Goal: Task Accomplishment & Management: Complete application form

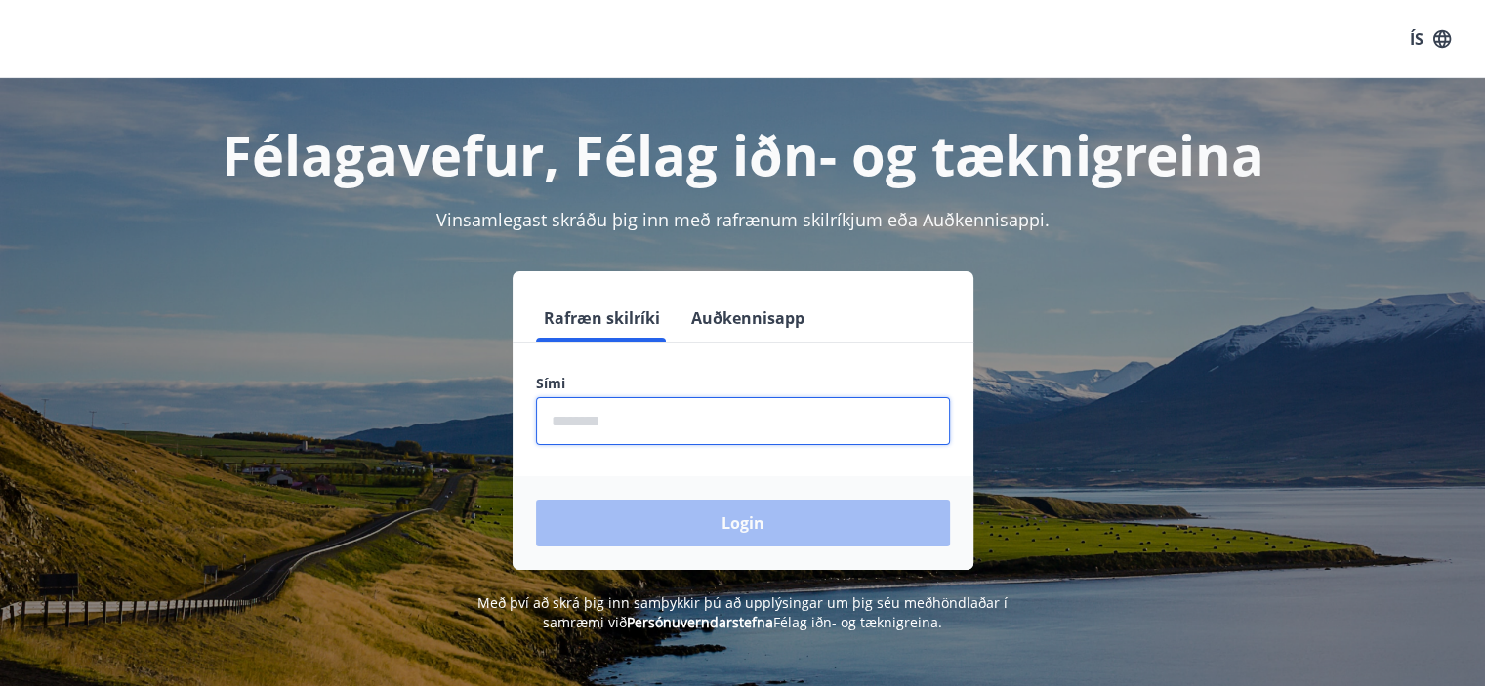
click at [651, 429] on input "phone" at bounding box center [743, 421] width 414 height 48
type input "********"
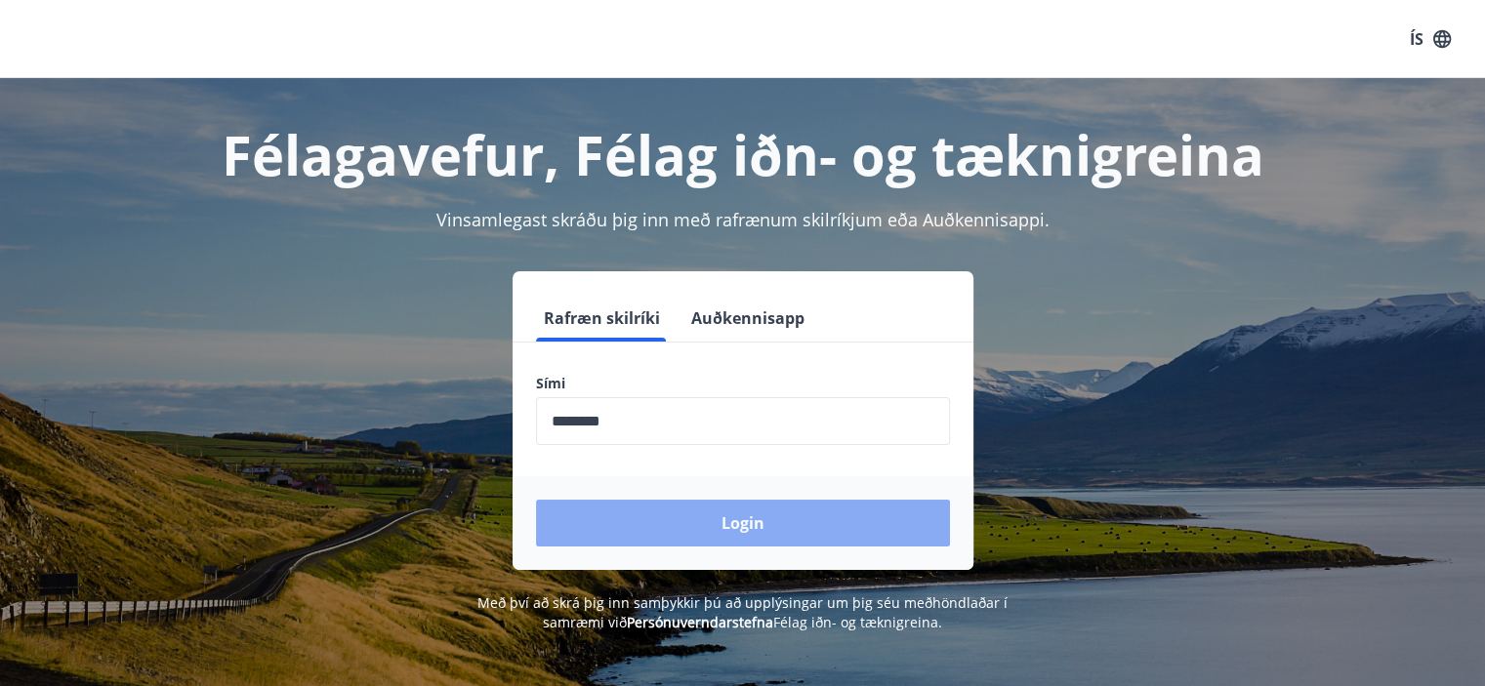
click at [703, 519] on button "Login" at bounding box center [743, 523] width 414 height 47
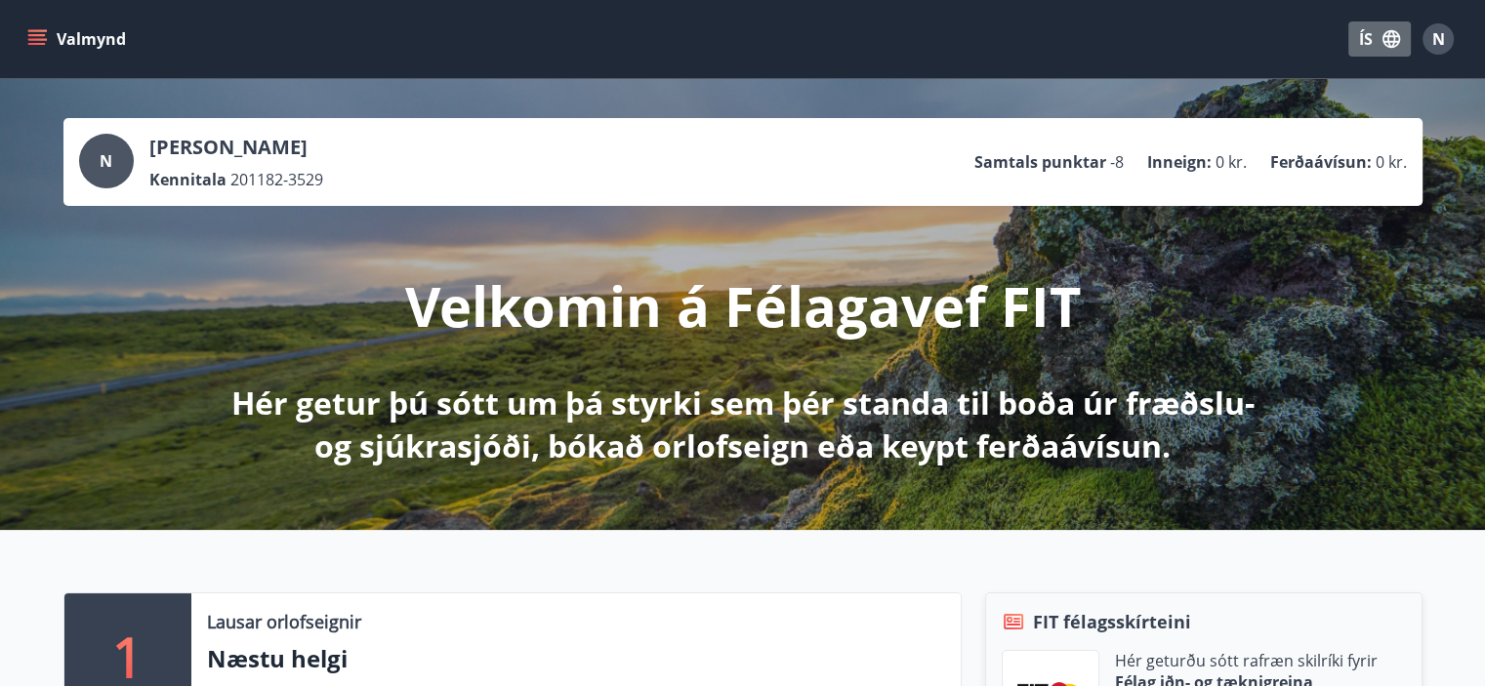
click at [1366, 39] on button "ÍS" at bounding box center [1379, 38] width 62 height 35
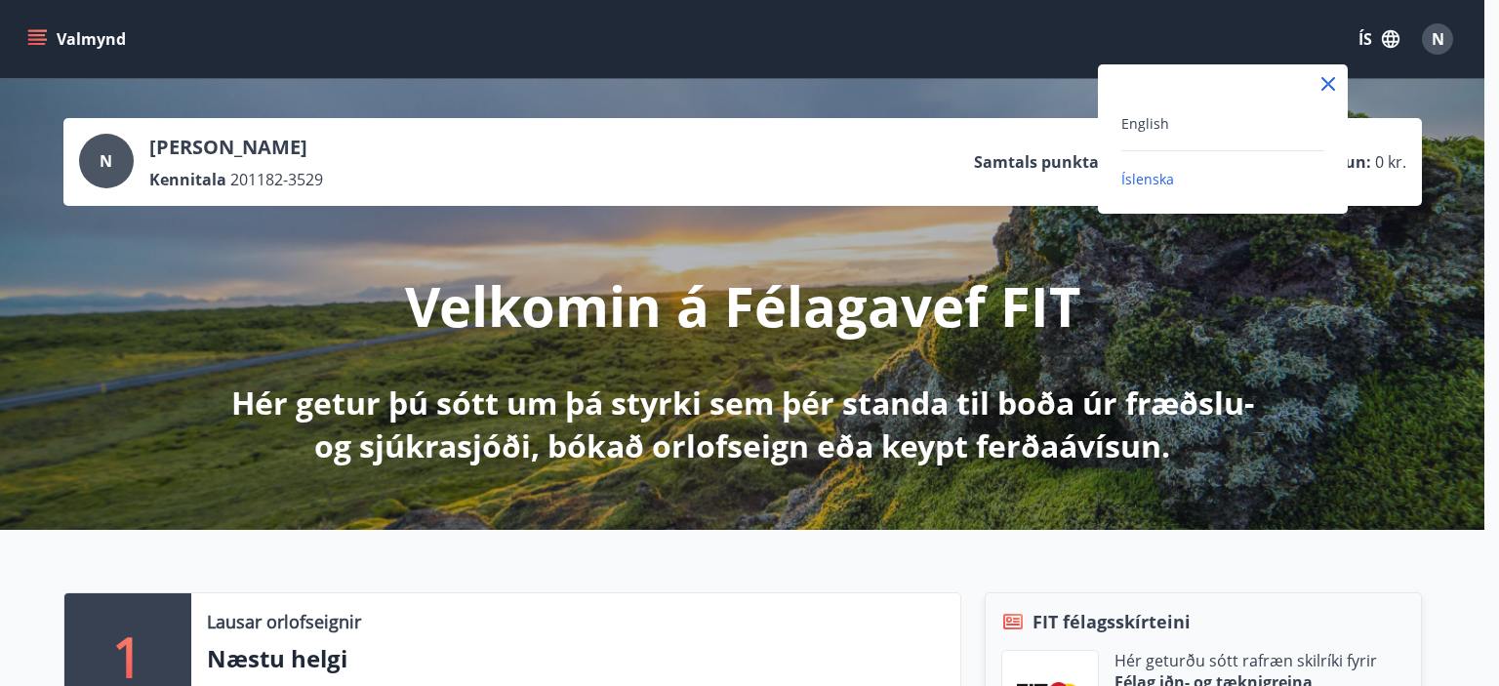
click at [1180, 120] on div "English" at bounding box center [1223, 122] width 203 height 23
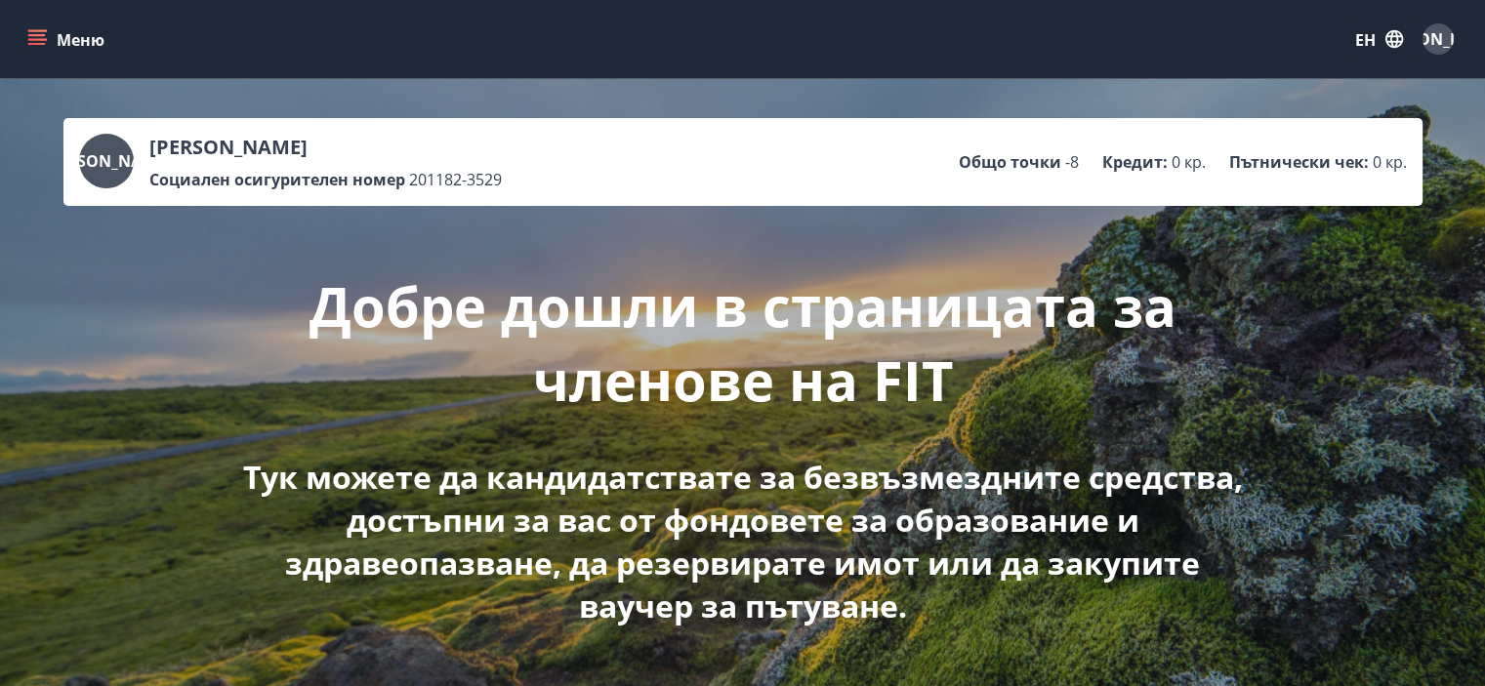
click at [36, 35] on icon "меню" at bounding box center [37, 35] width 18 height 2
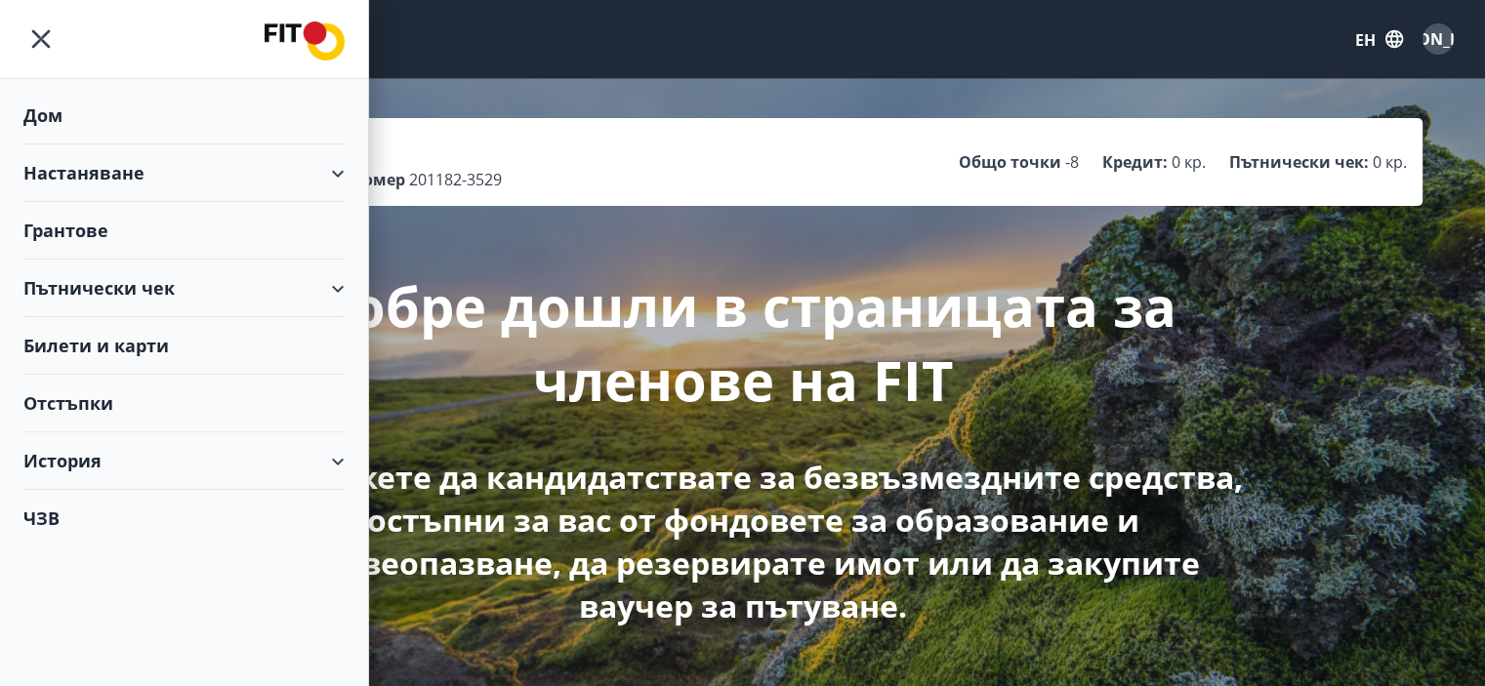
click at [110, 347] on font "Билети и карти" at bounding box center [95, 345] width 145 height 23
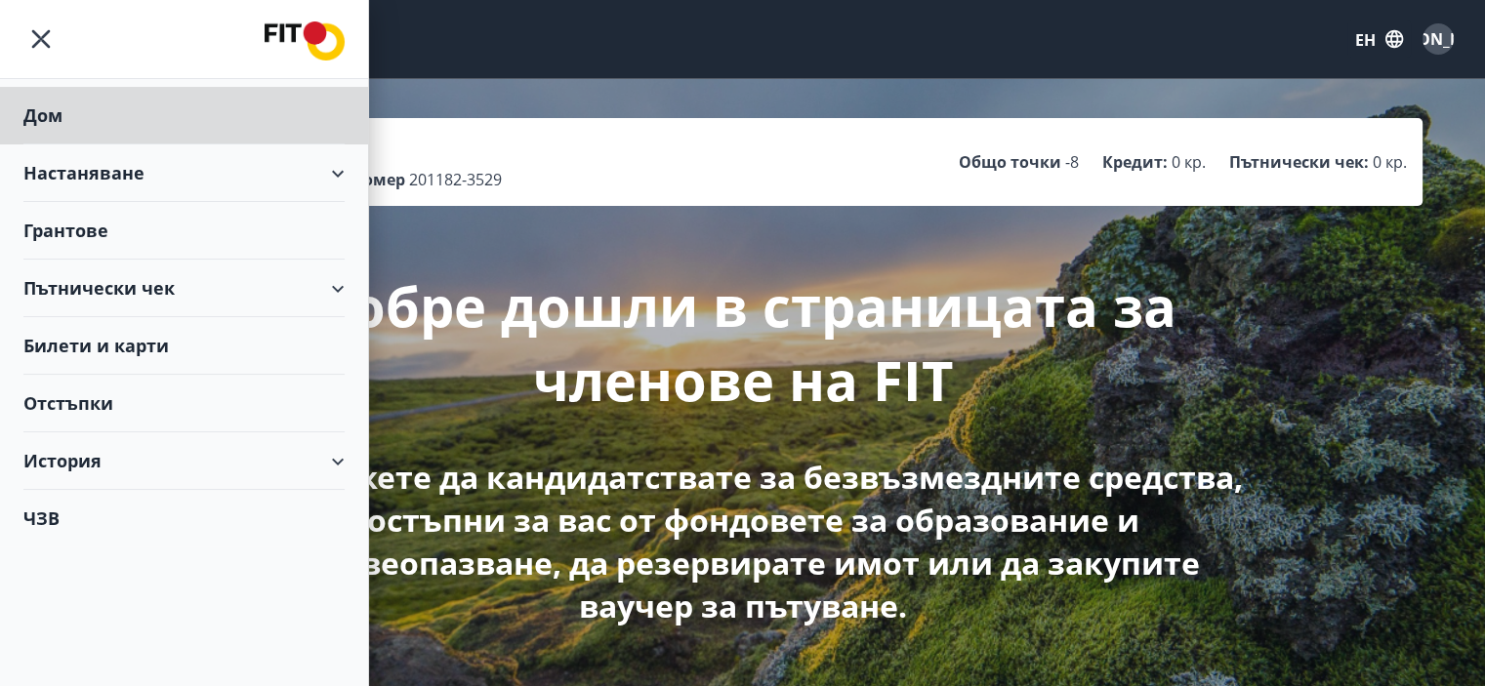
click at [74, 225] on font "Грантове" at bounding box center [65, 230] width 85 height 23
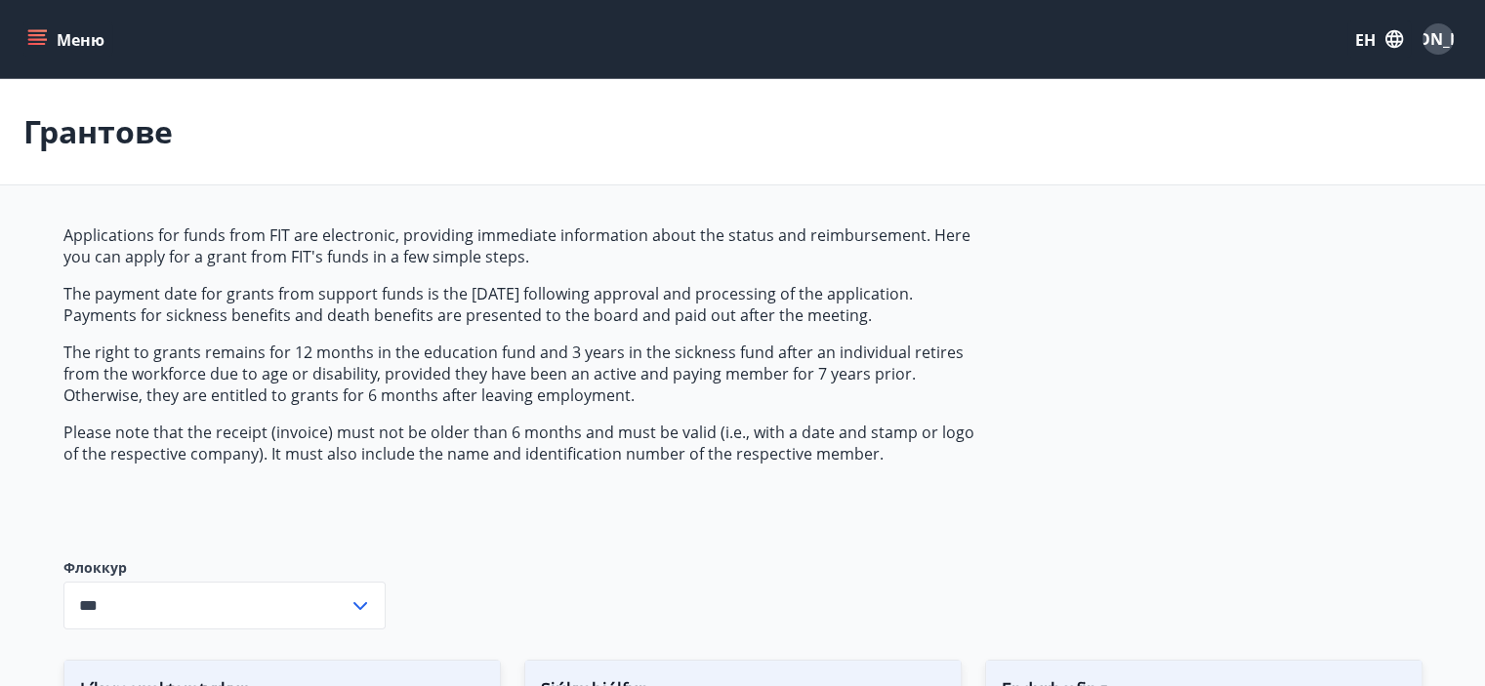
type input "***"
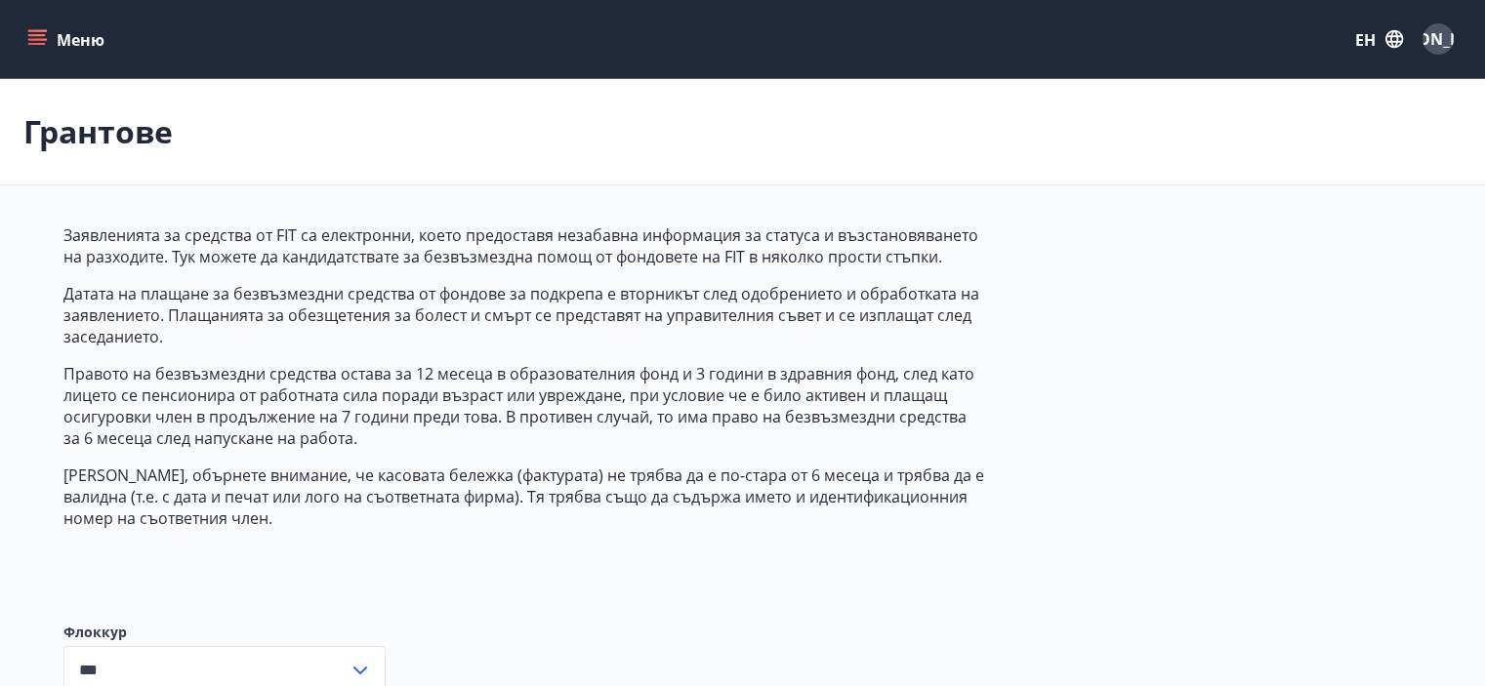
click at [1367, 40] on font "ЕН" at bounding box center [1365, 39] width 20 height 21
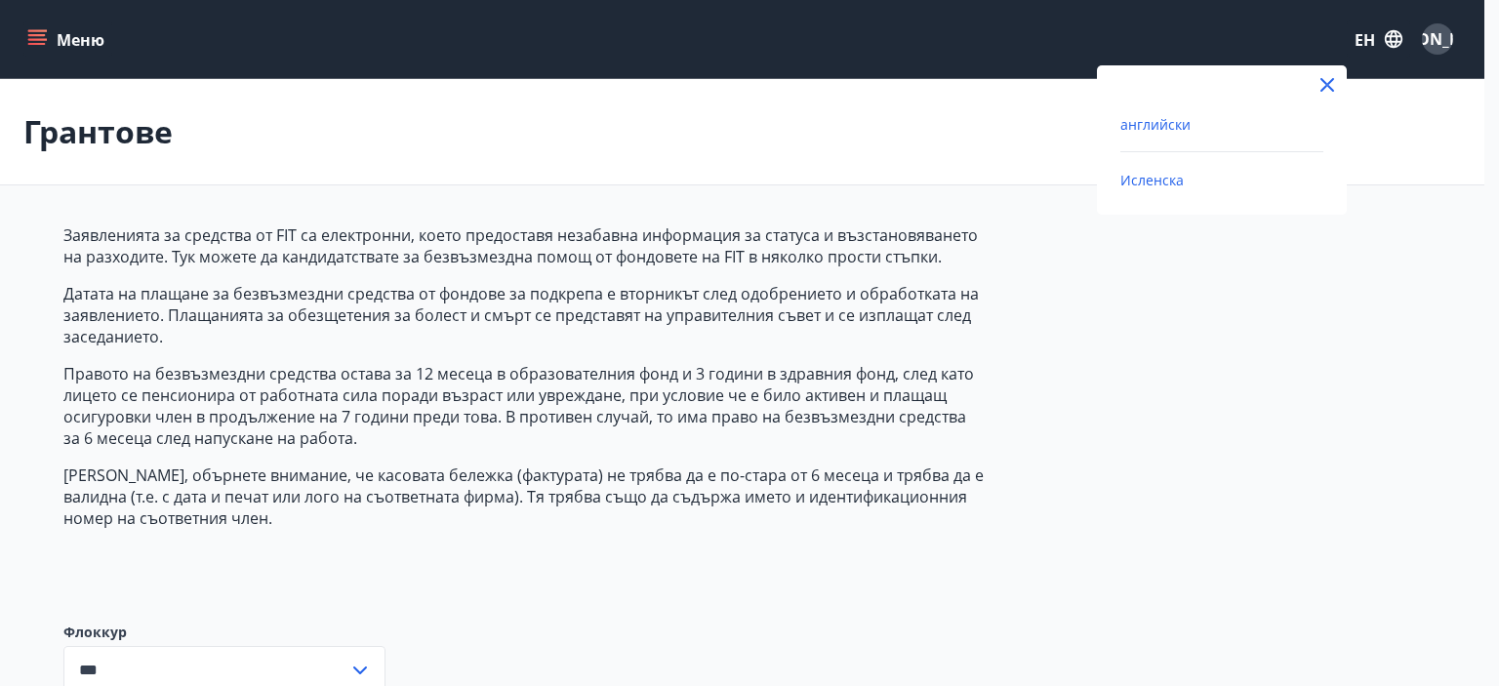
click at [1171, 183] on font "Исленска" at bounding box center [1152, 180] width 63 height 19
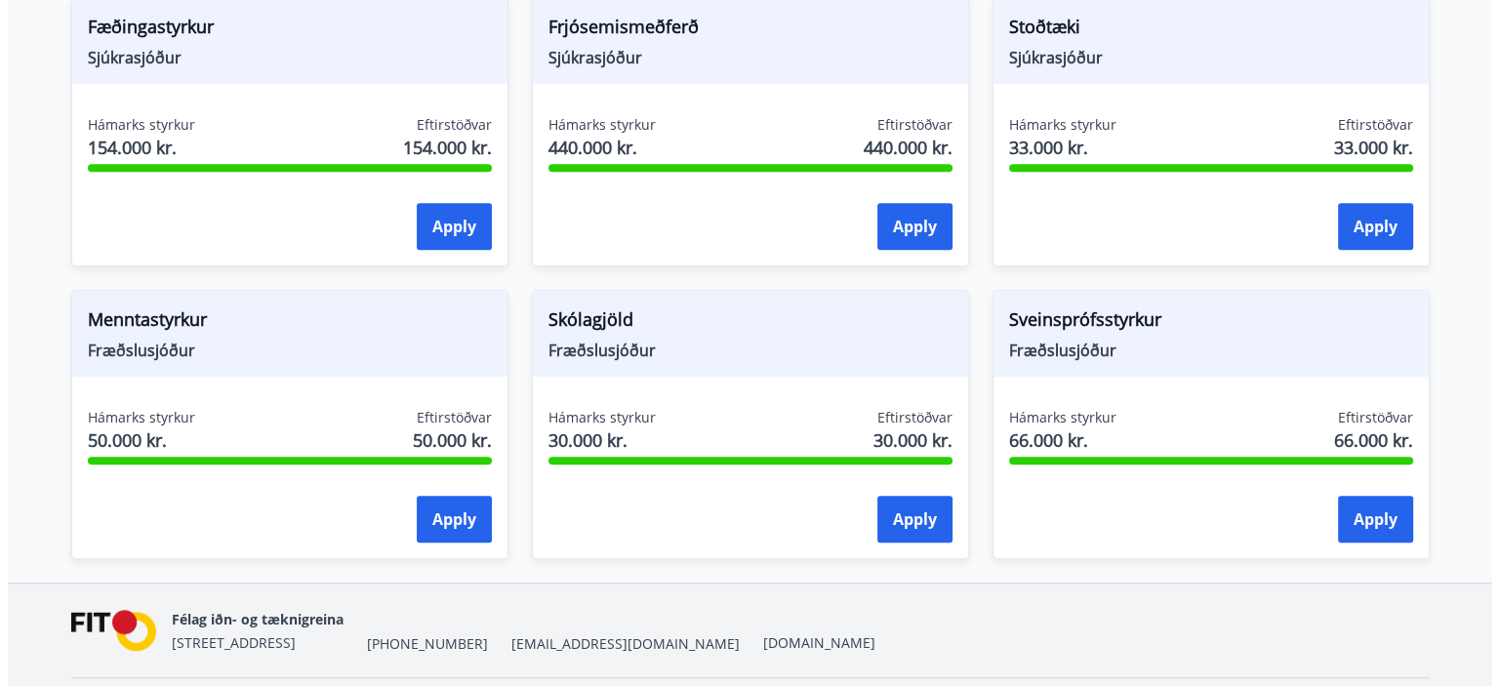
scroll to position [1573, 0]
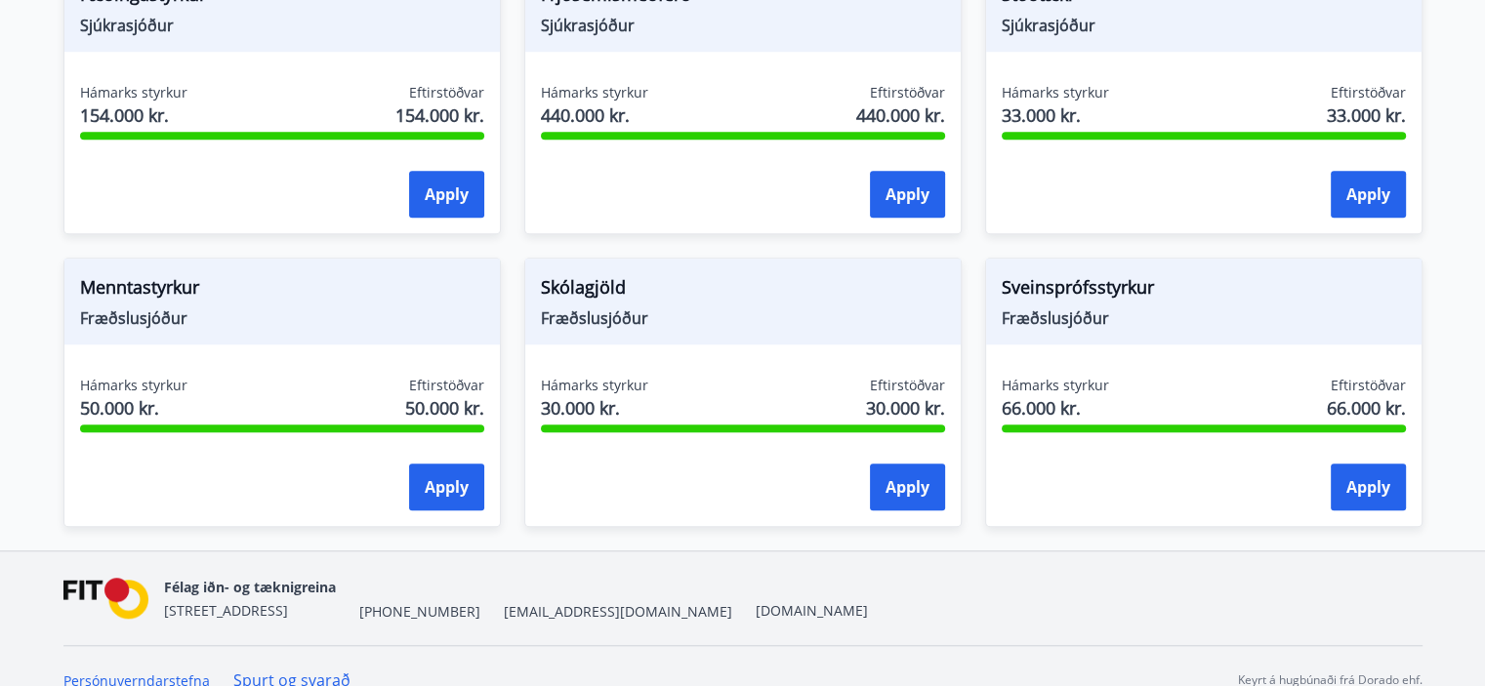
click at [185, 284] on span "Menntastyrkur" at bounding box center [282, 290] width 404 height 33
click at [173, 245] on div at bounding box center [173, 245] width 0 height 0
click at [279, 266] on div "Menntastyrkur Fræðslusjóður" at bounding box center [281, 302] width 435 height 86
click at [472, 491] on button "Apply" at bounding box center [446, 487] width 75 height 47
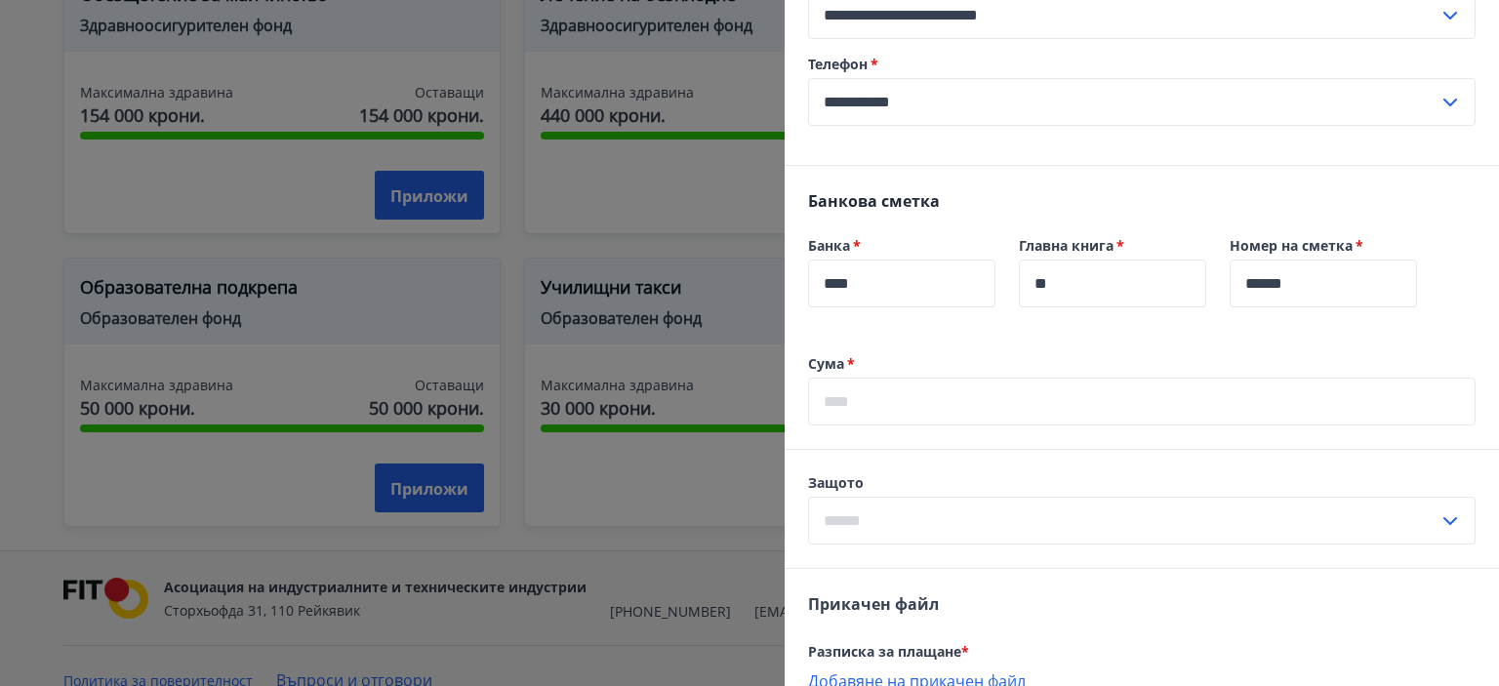
scroll to position [586, 0]
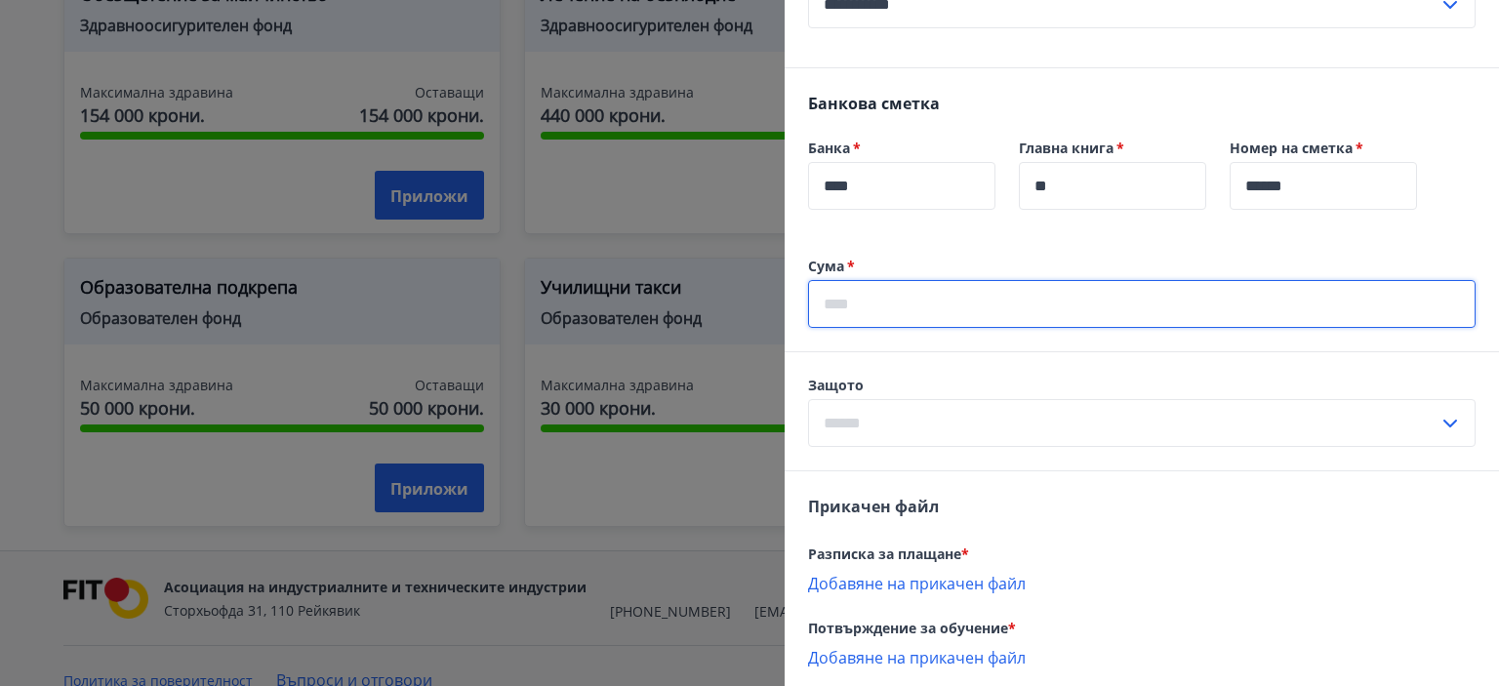
click at [892, 326] on input "text" at bounding box center [1142, 304] width 668 height 48
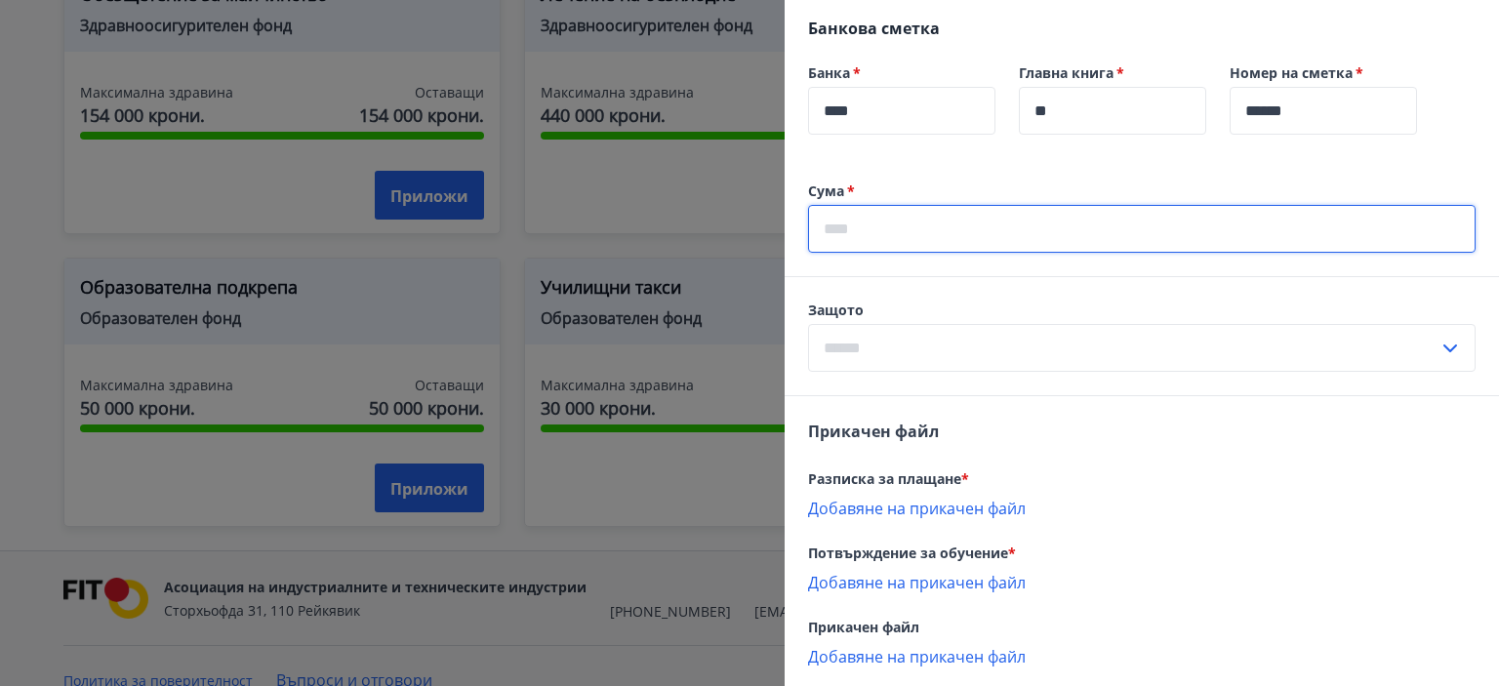
scroll to position [683, 0]
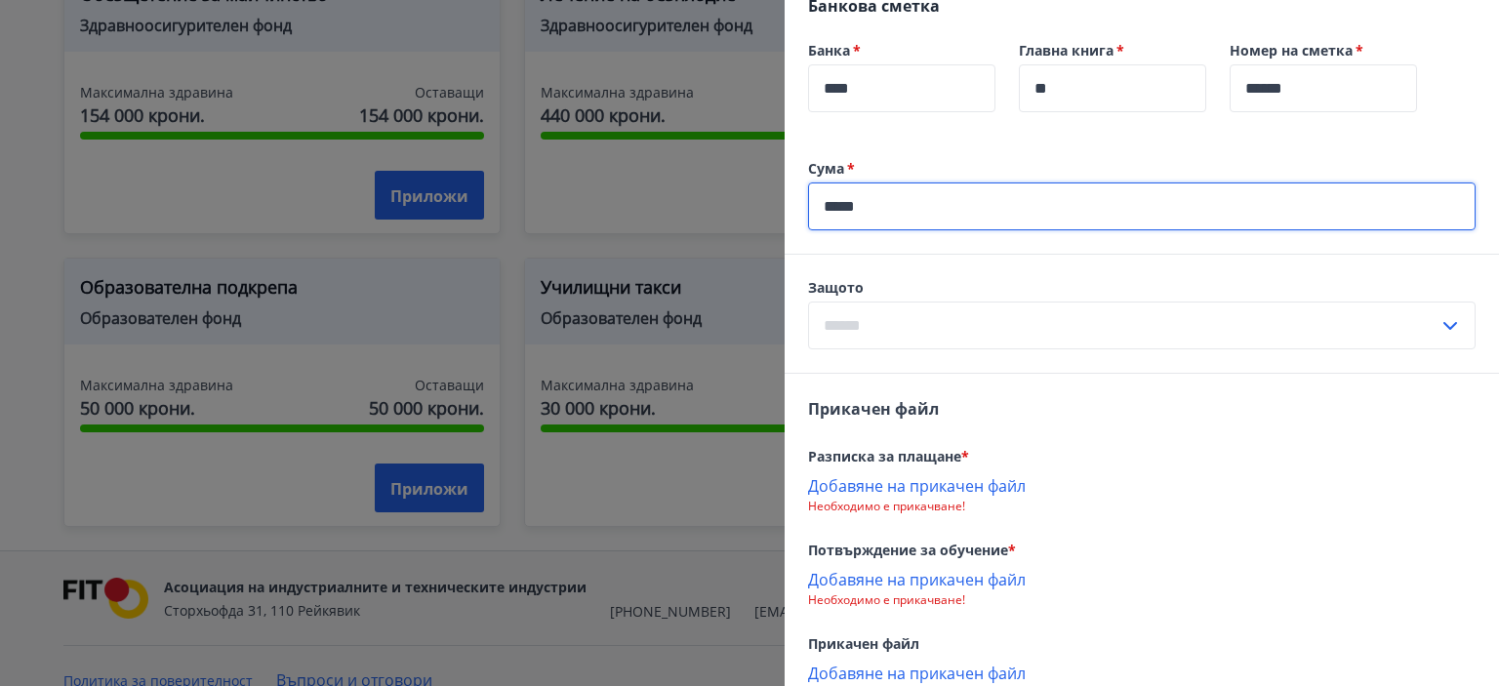
type input "*****"
click at [893, 327] on input "text" at bounding box center [1123, 326] width 631 height 48
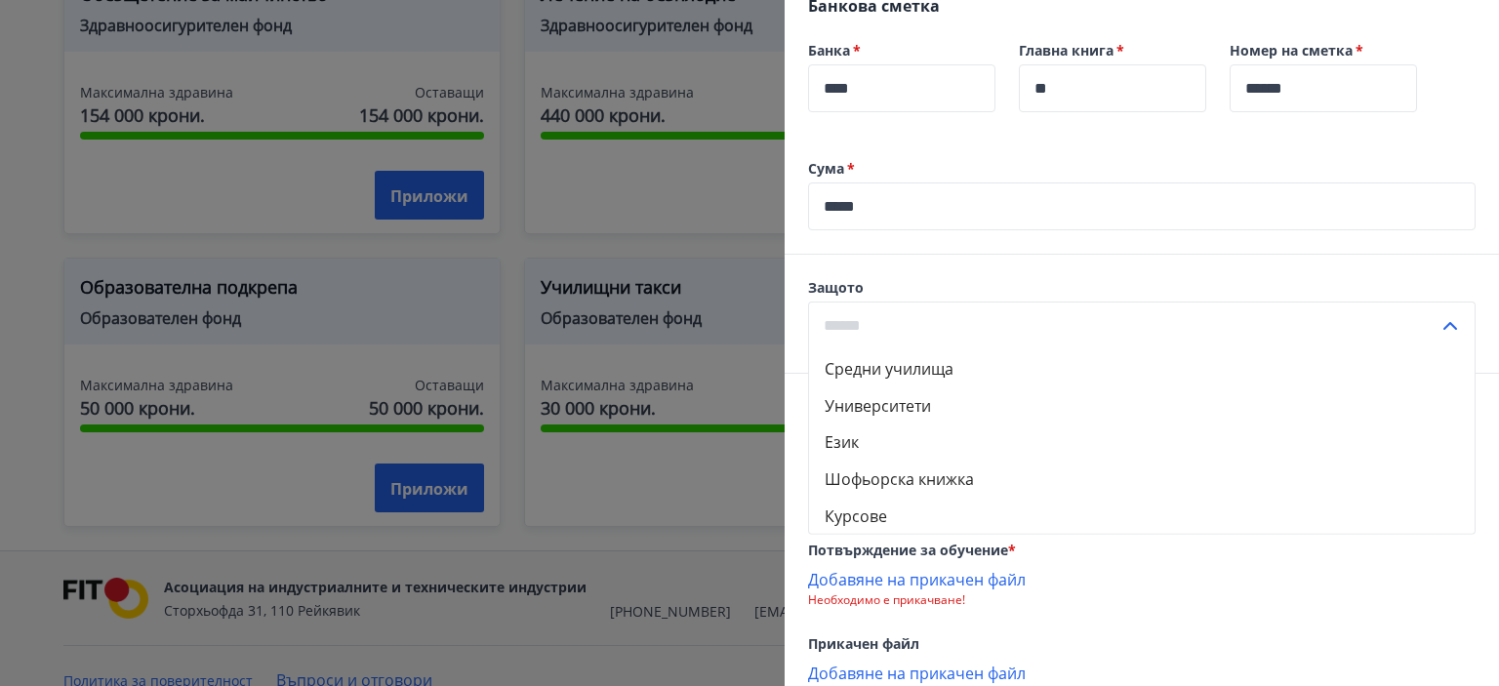
click at [855, 453] on font "Език" at bounding box center [842, 441] width 34 height 21
type input "********"
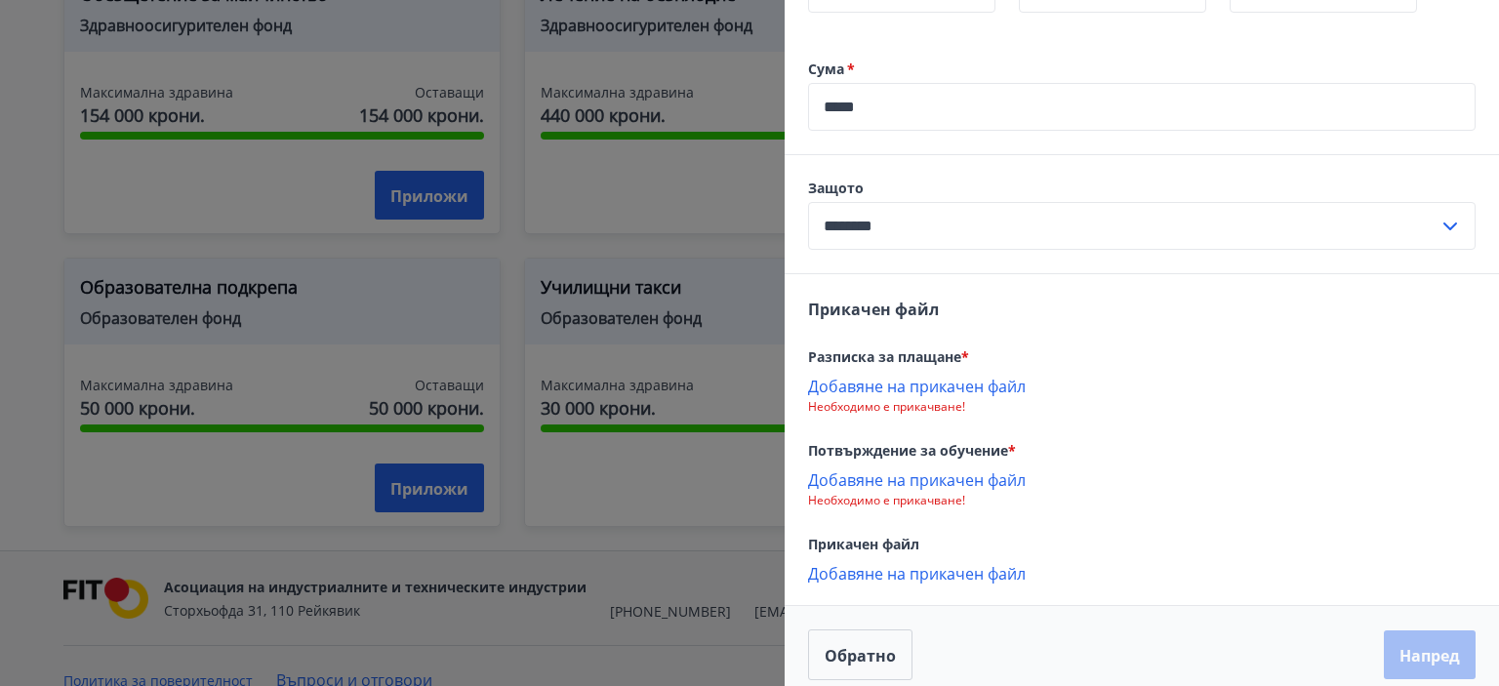
scroll to position [823, 0]
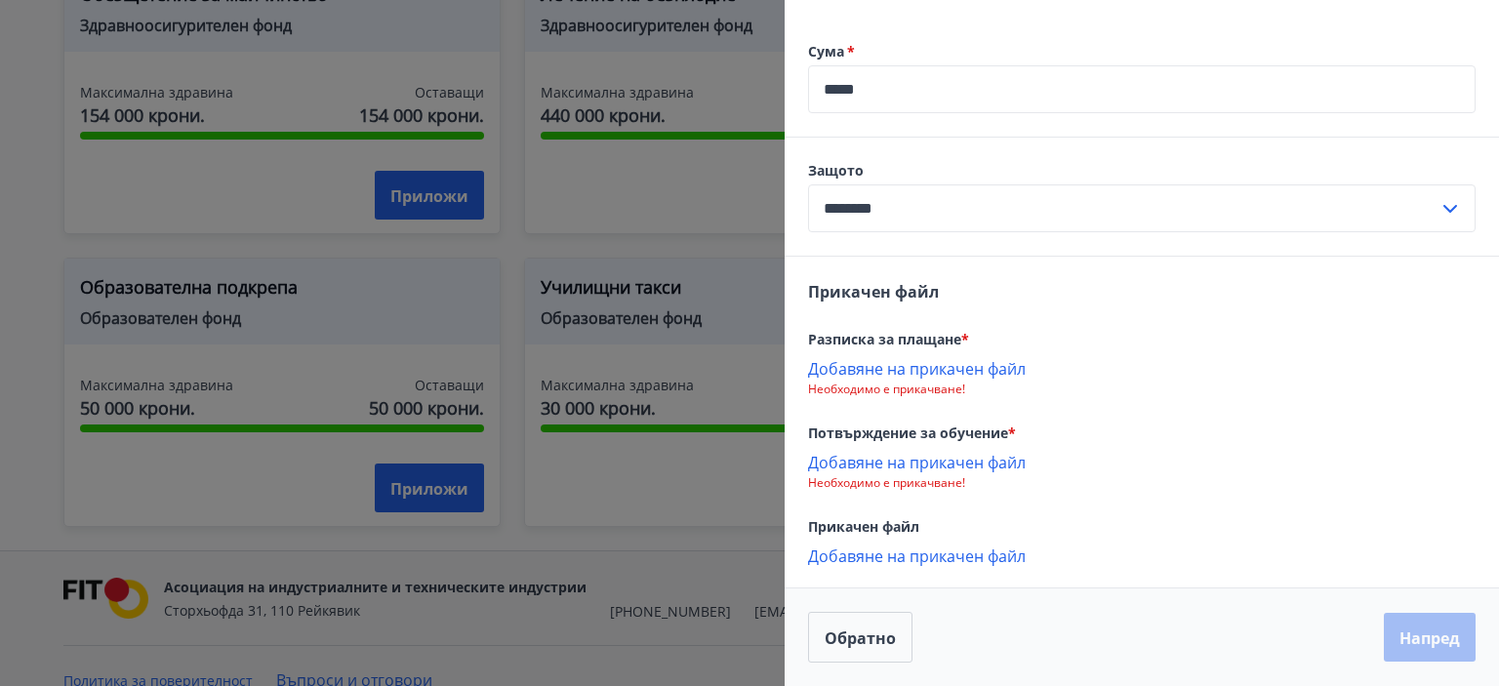
click at [936, 291] on font "Прикачен файл" at bounding box center [873, 291] width 131 height 21
click at [966, 370] on font "Добавяне на прикачен файл" at bounding box center [917, 368] width 218 height 21
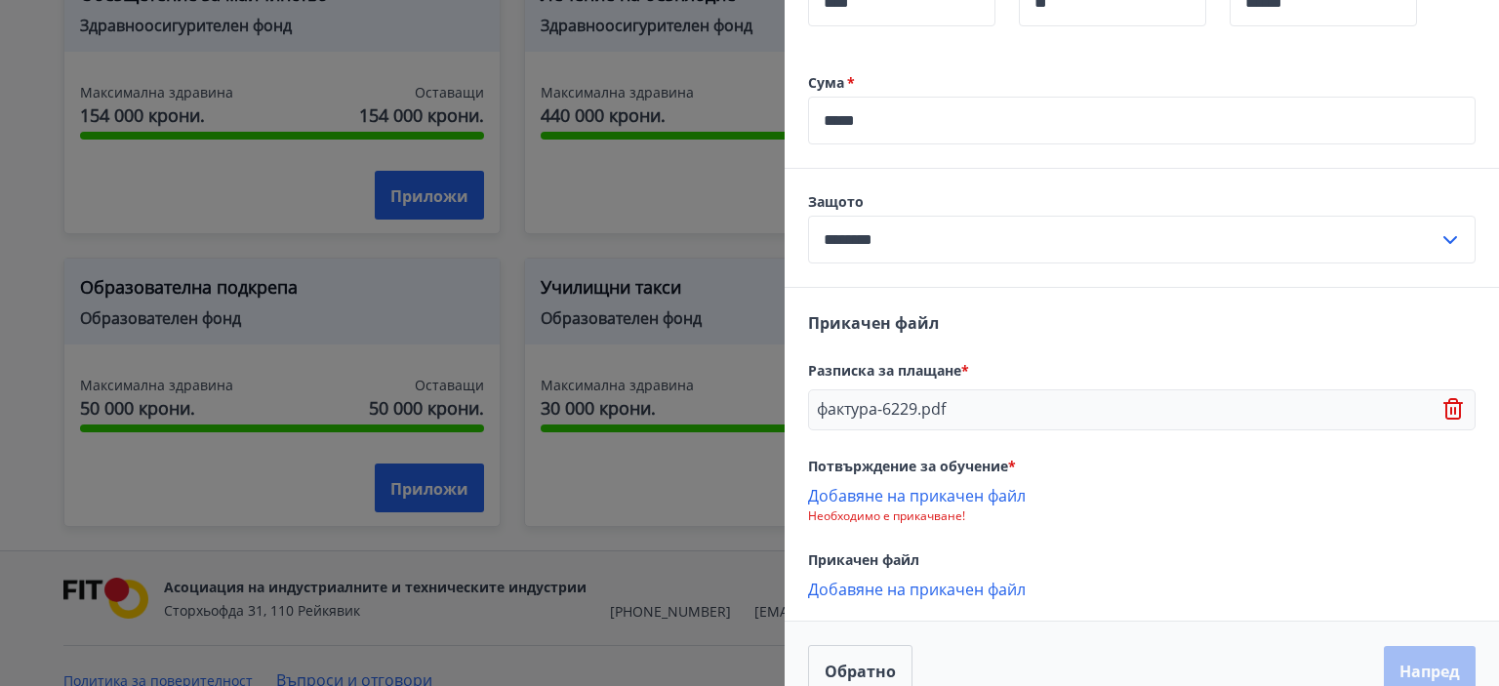
scroll to position [824, 0]
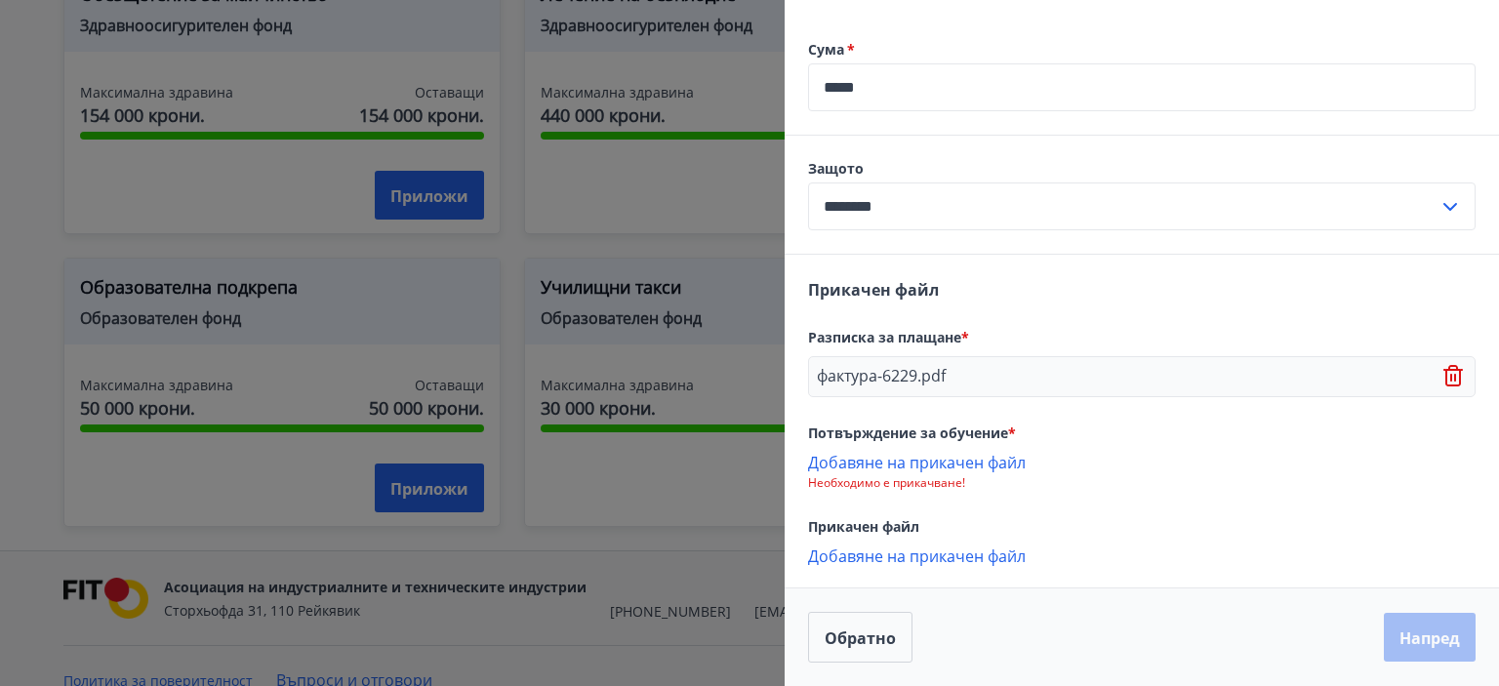
click at [1454, 381] on icon at bounding box center [1455, 378] width 2 height 8
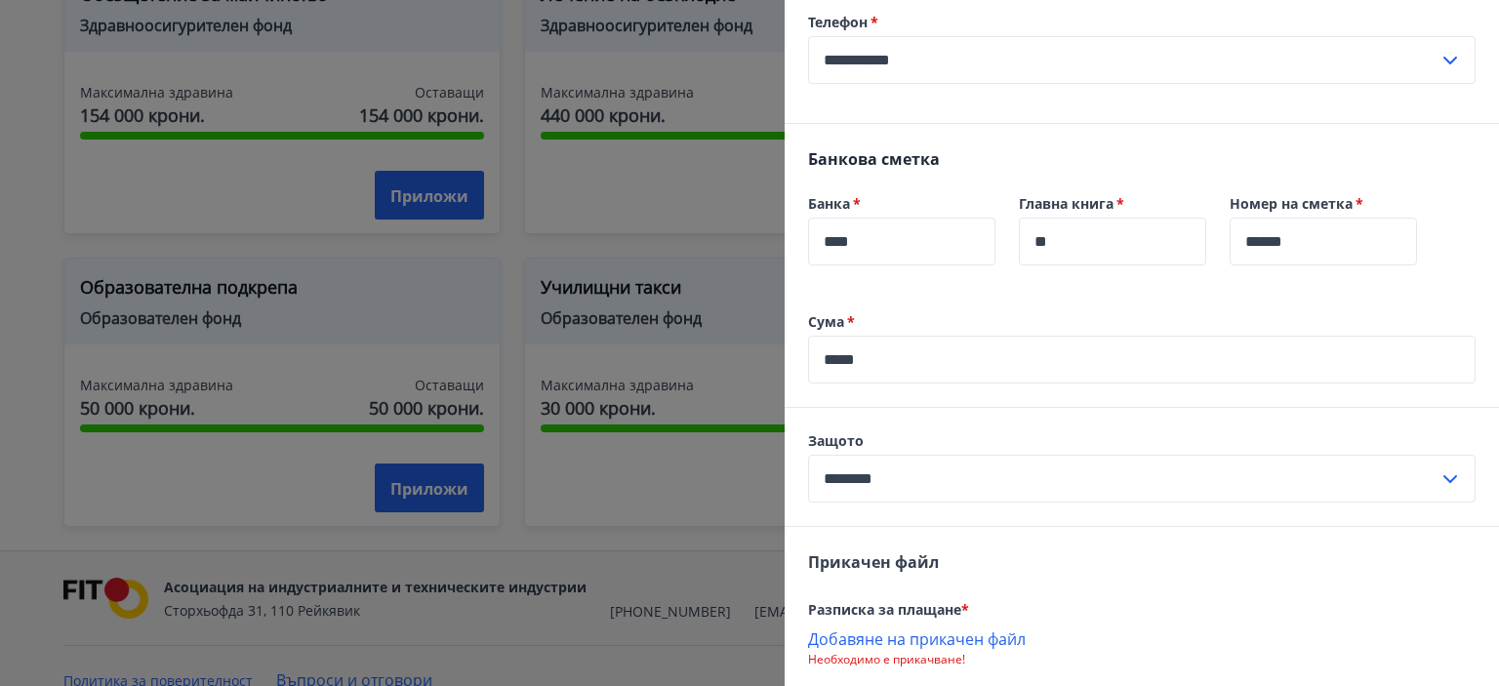
scroll to position [0, 0]
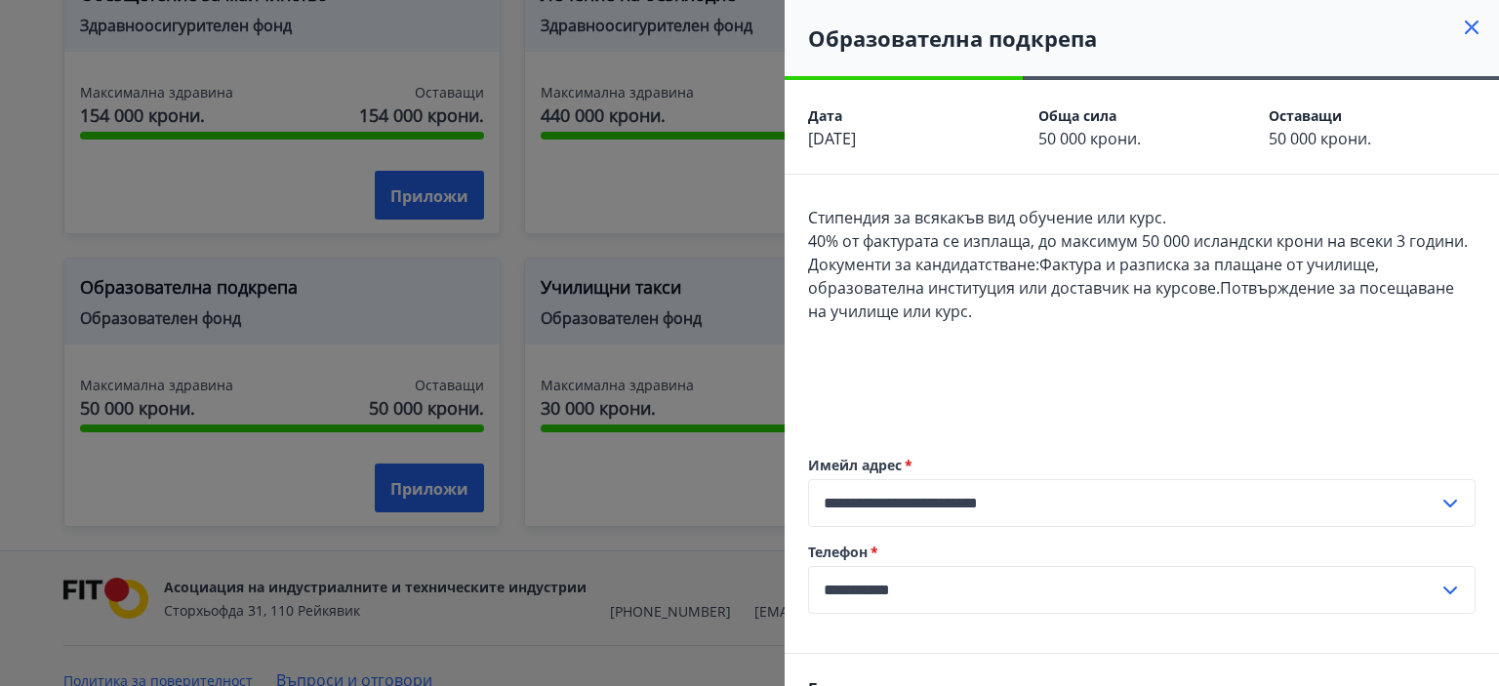
click at [1465, 24] on icon at bounding box center [1472, 27] width 14 height 14
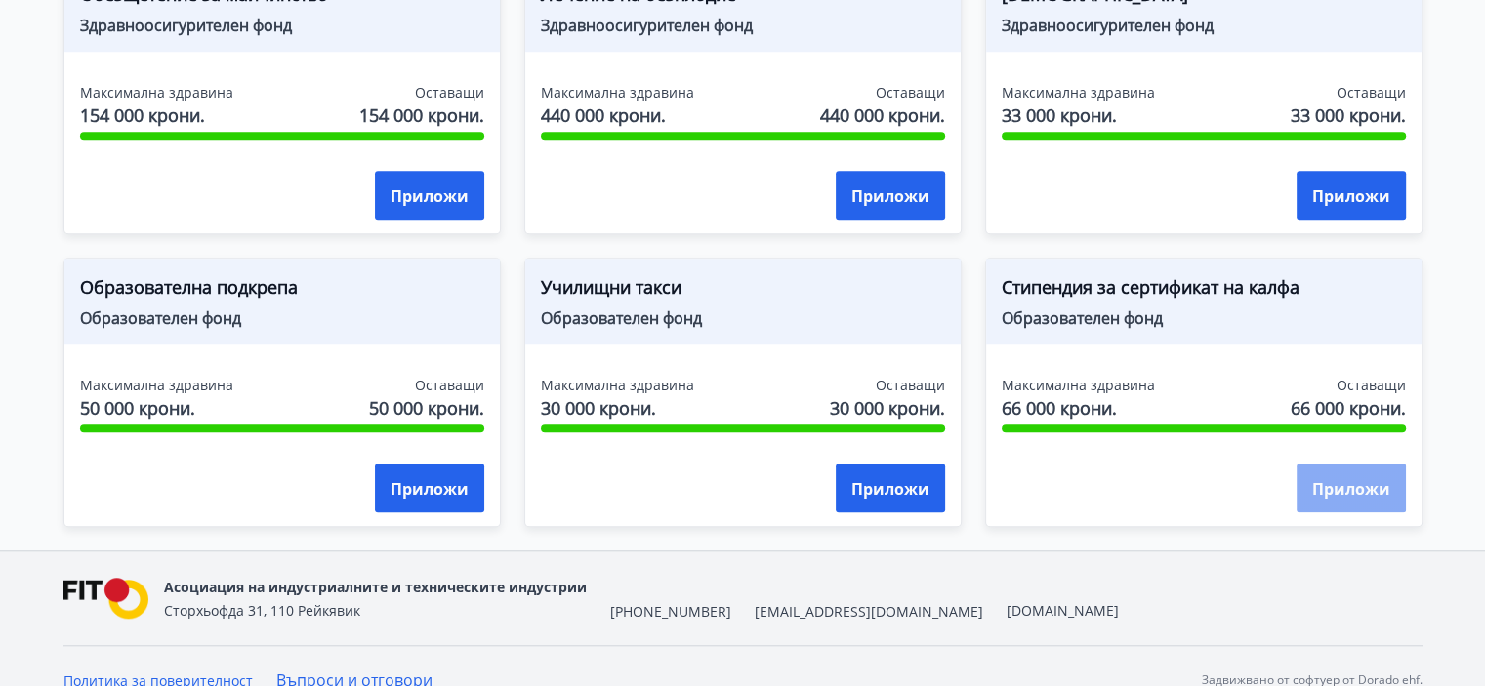
click at [1371, 483] on font "Приложи" at bounding box center [1351, 488] width 78 height 21
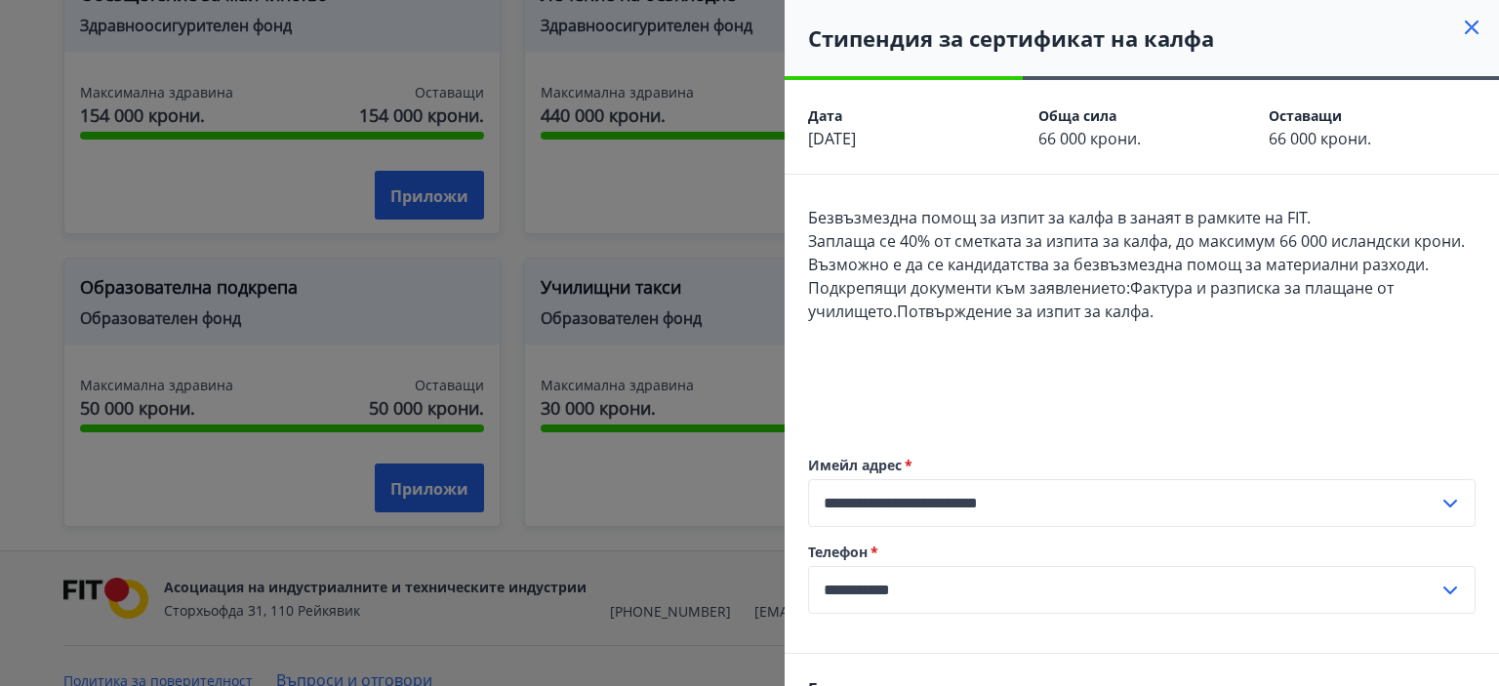
click at [686, 526] on div at bounding box center [749, 343] width 1499 height 686
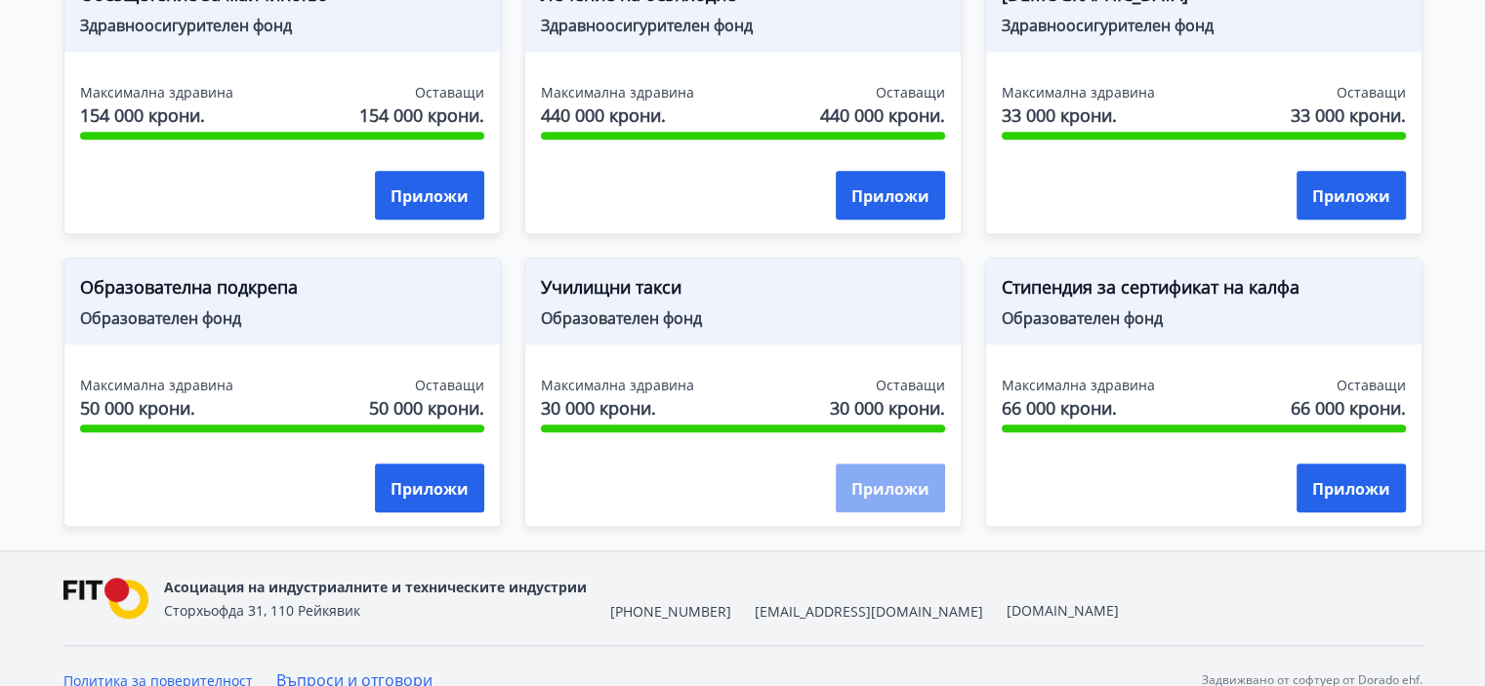
click at [934, 495] on button "Приложи" at bounding box center [890, 488] width 109 height 49
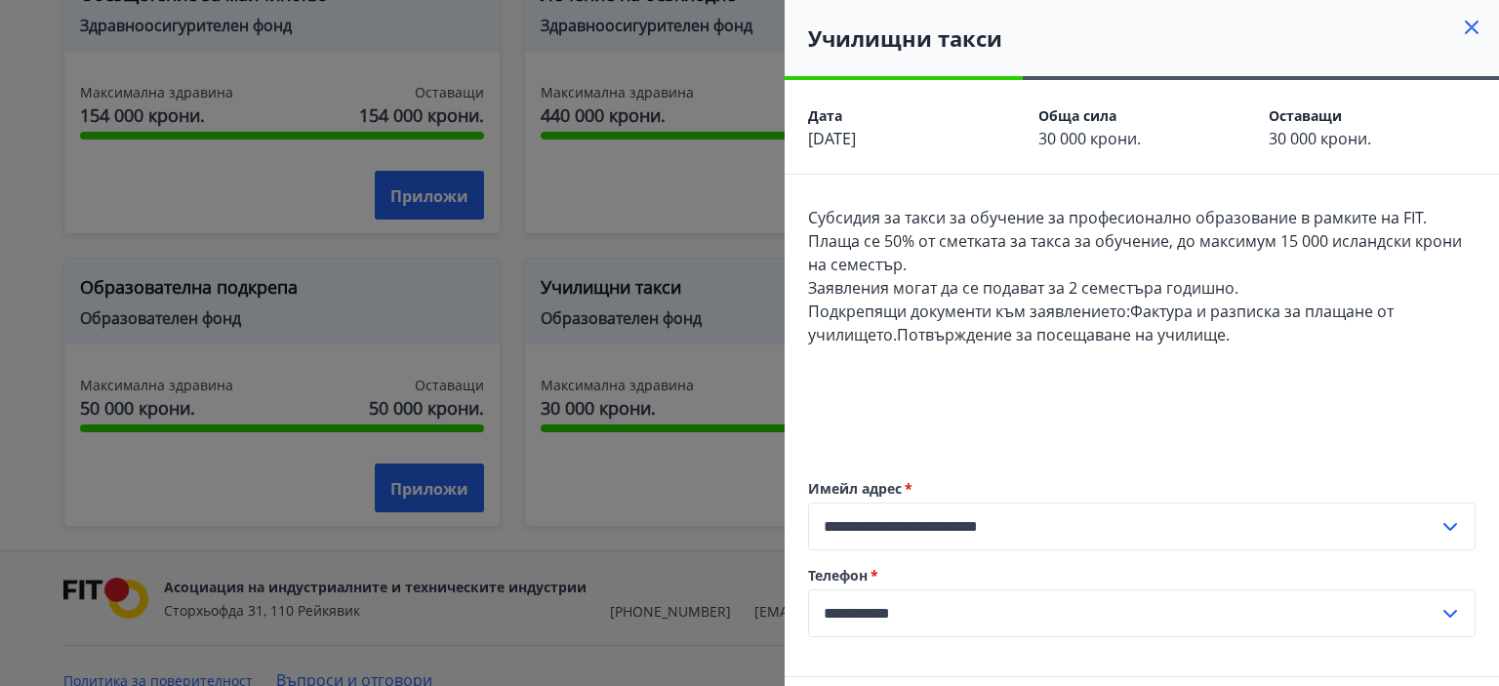
click at [653, 478] on div at bounding box center [749, 343] width 1499 height 686
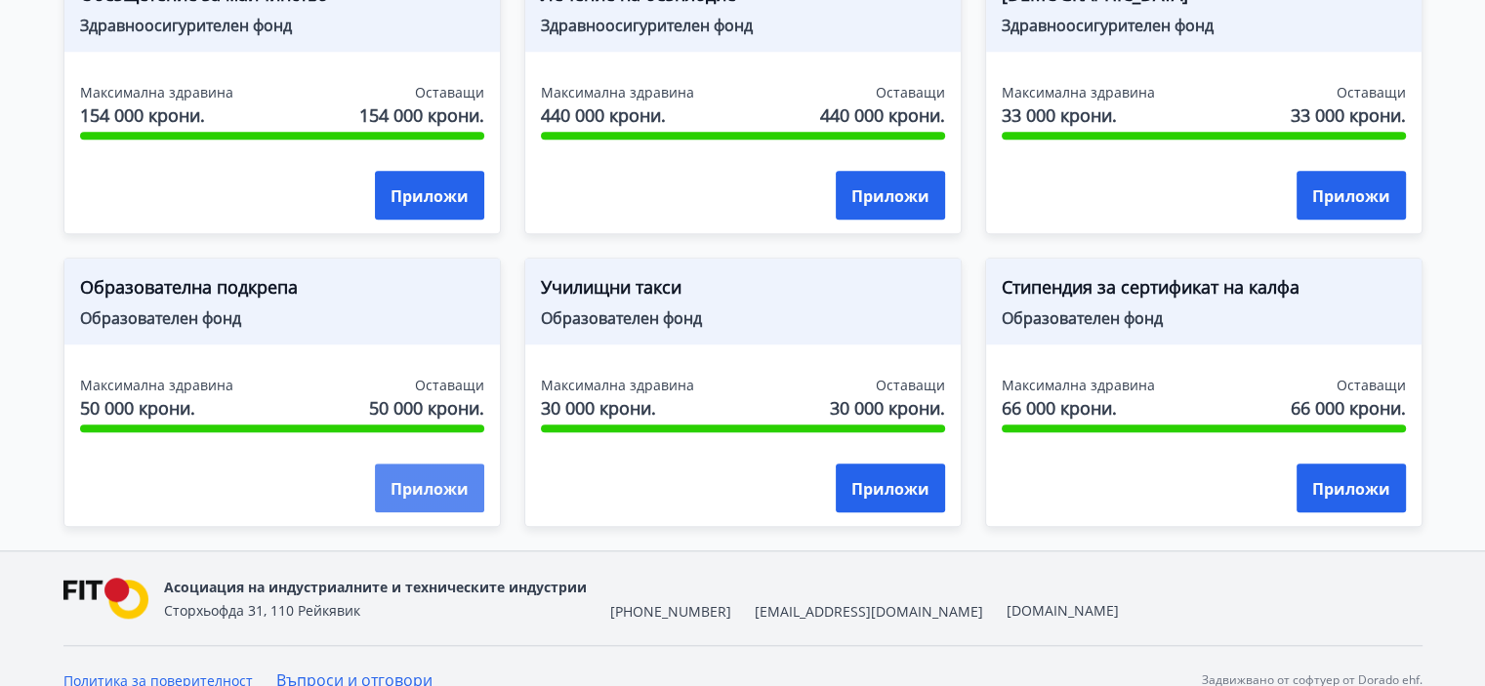
click at [411, 487] on font "Приложи" at bounding box center [429, 488] width 78 height 21
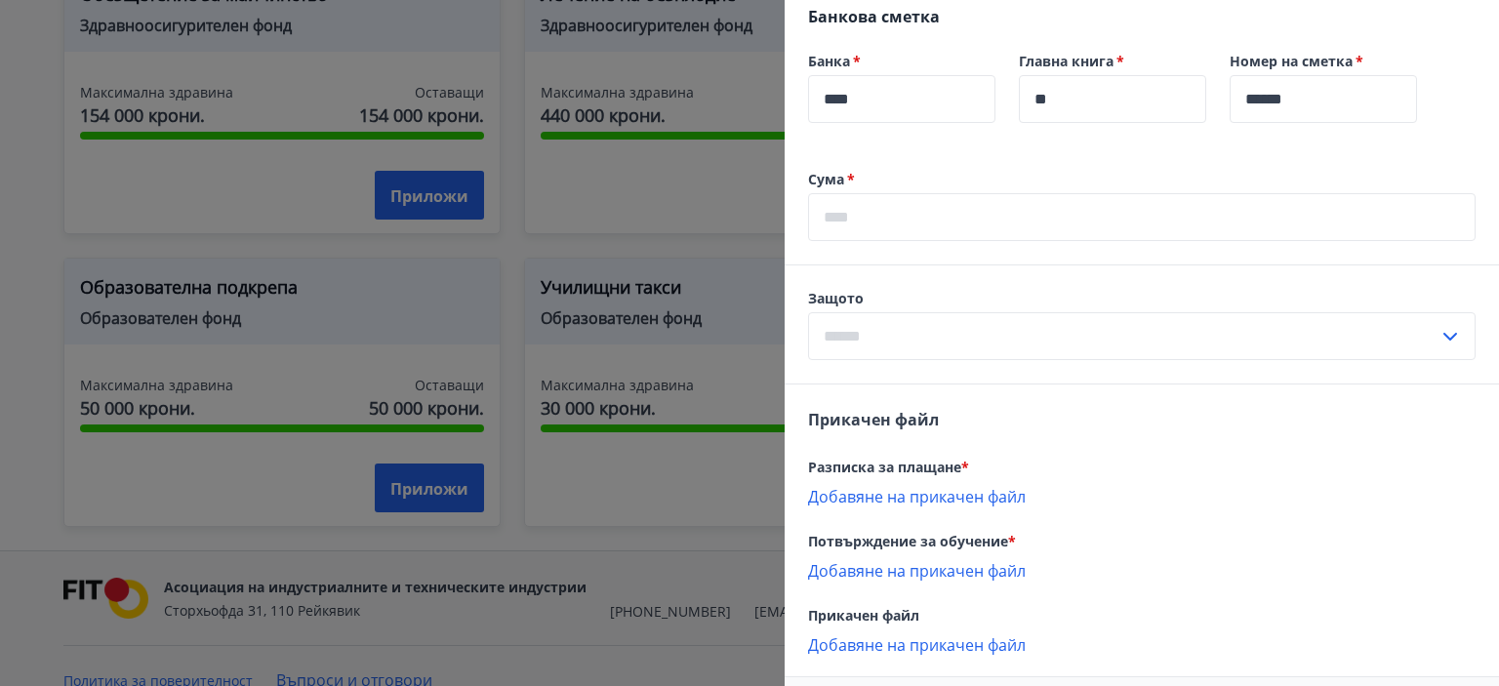
scroll to position [683, 0]
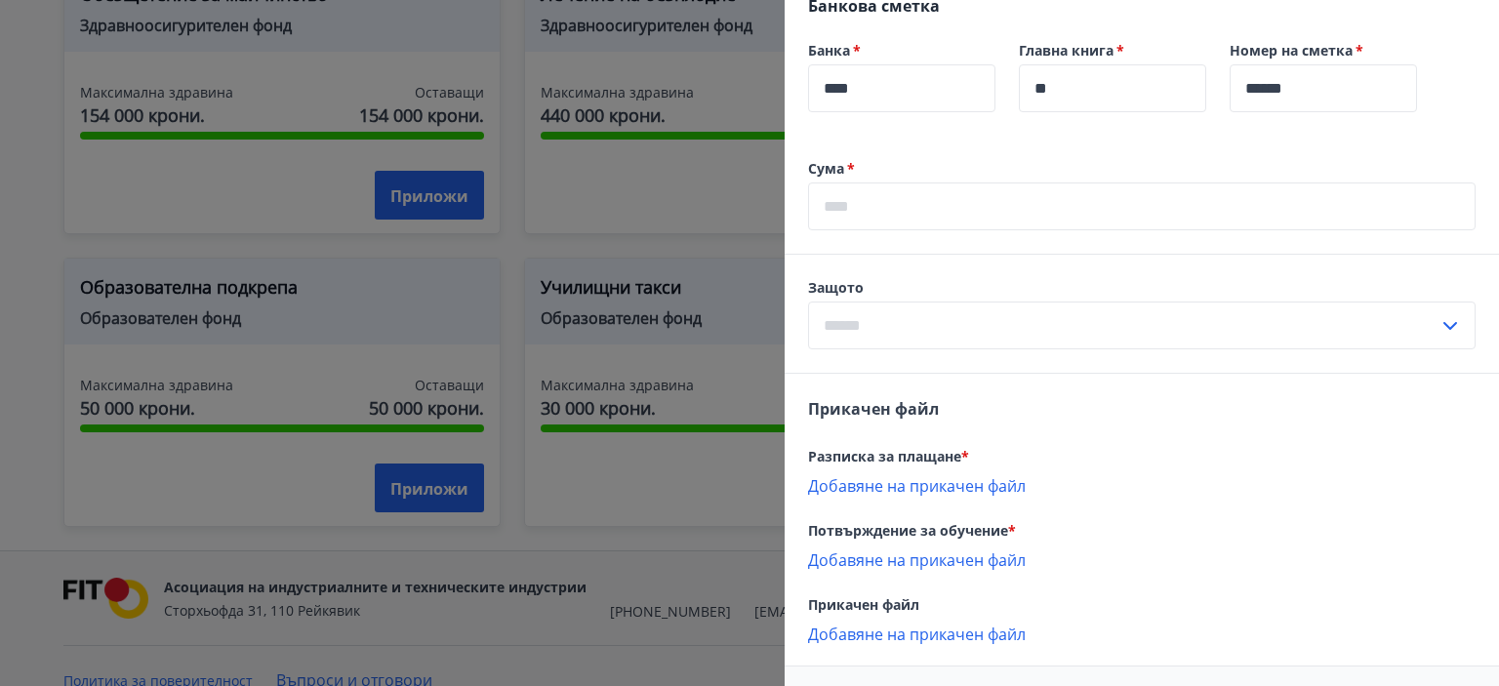
click at [905, 349] on input "text" at bounding box center [1123, 326] width 631 height 48
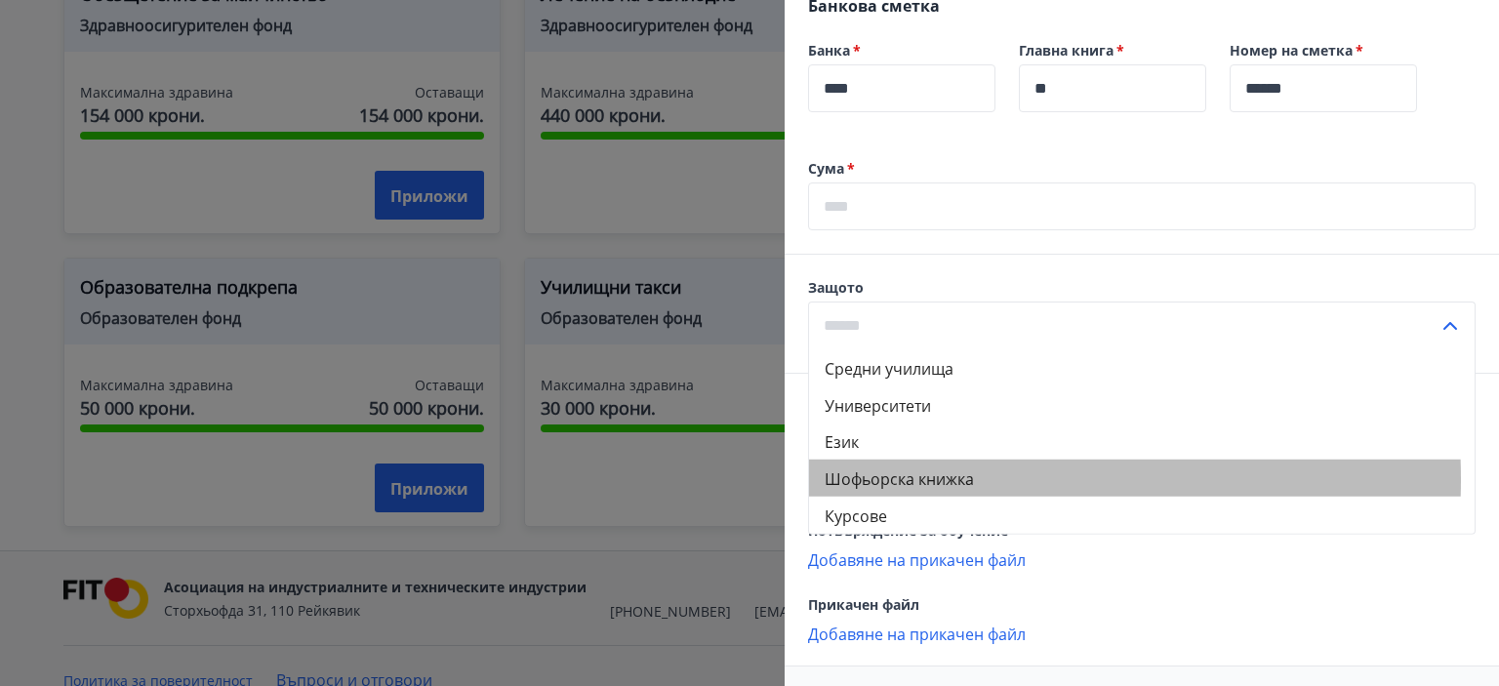
click at [923, 490] on font "Шофьорска книжка" at bounding box center [899, 479] width 149 height 21
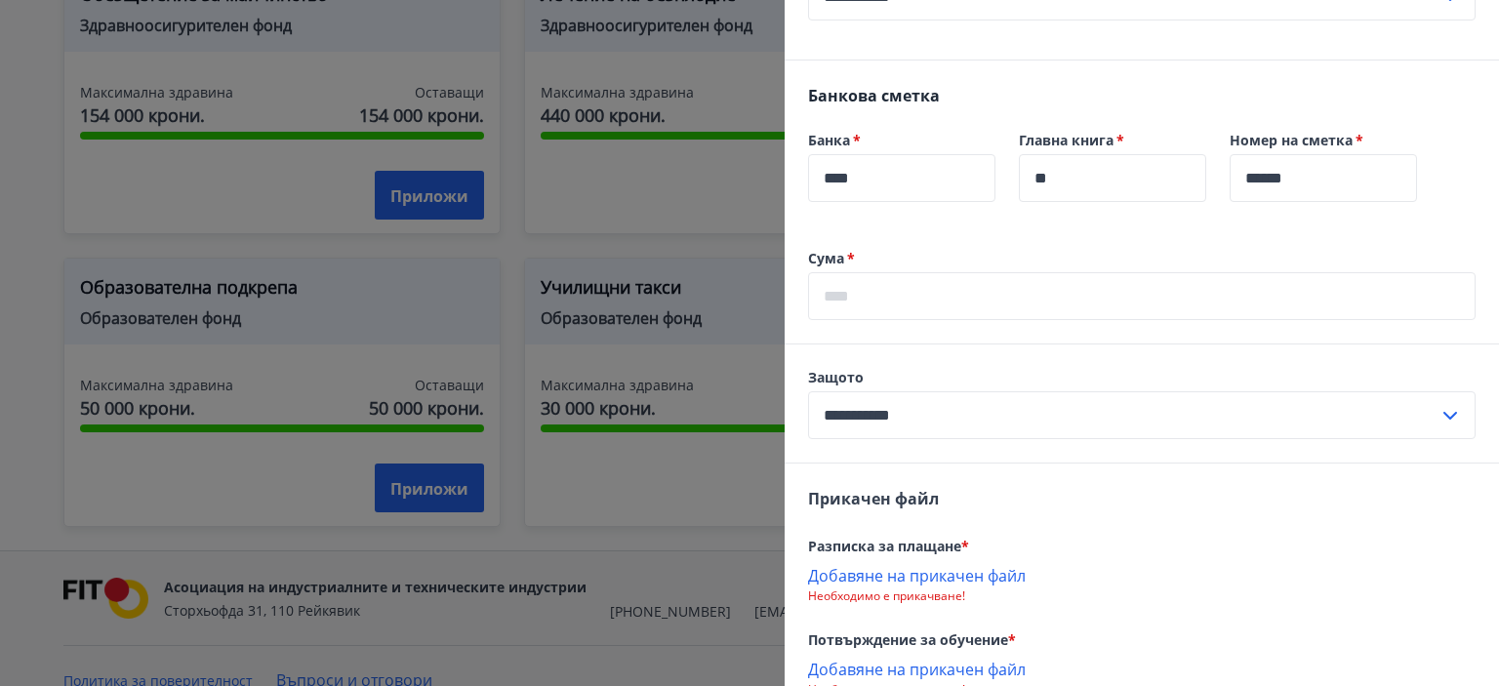
scroll to position [628, 0]
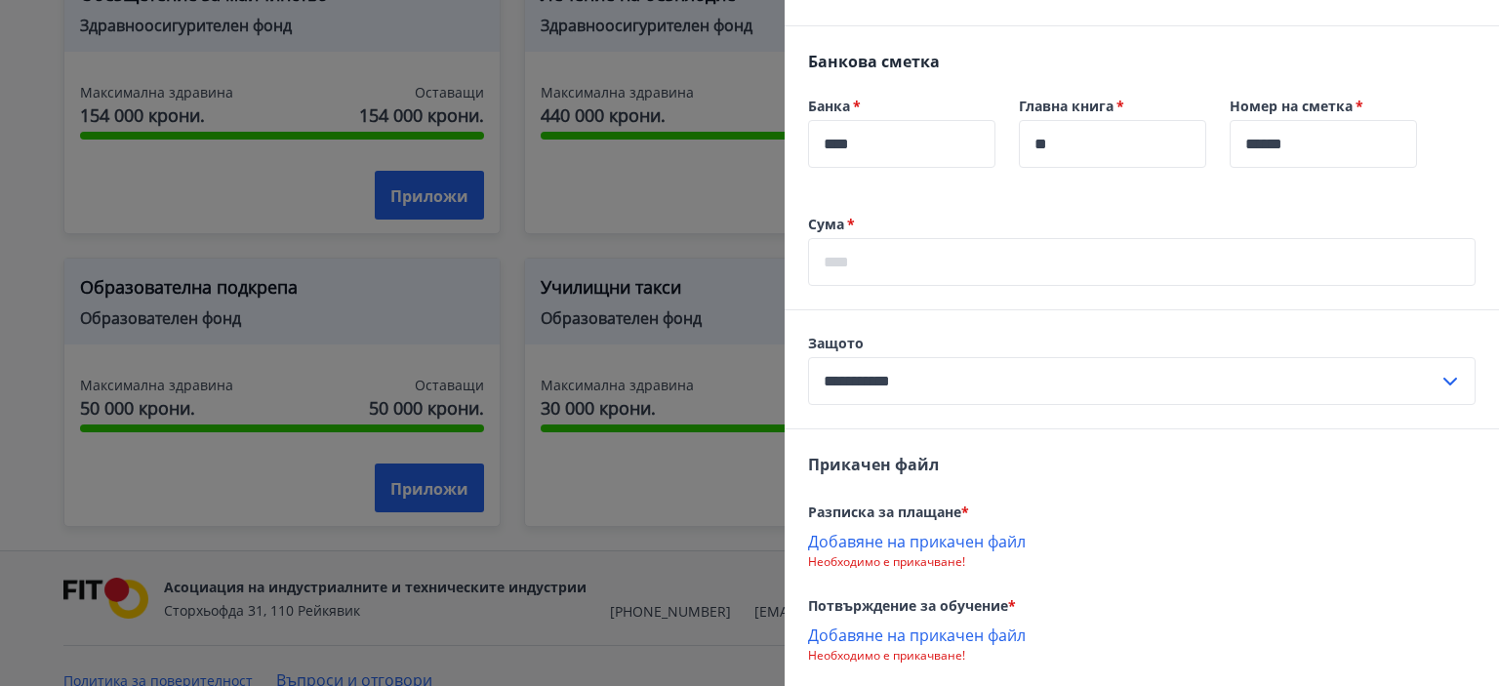
click at [907, 405] on input "**********" at bounding box center [1123, 381] width 631 height 48
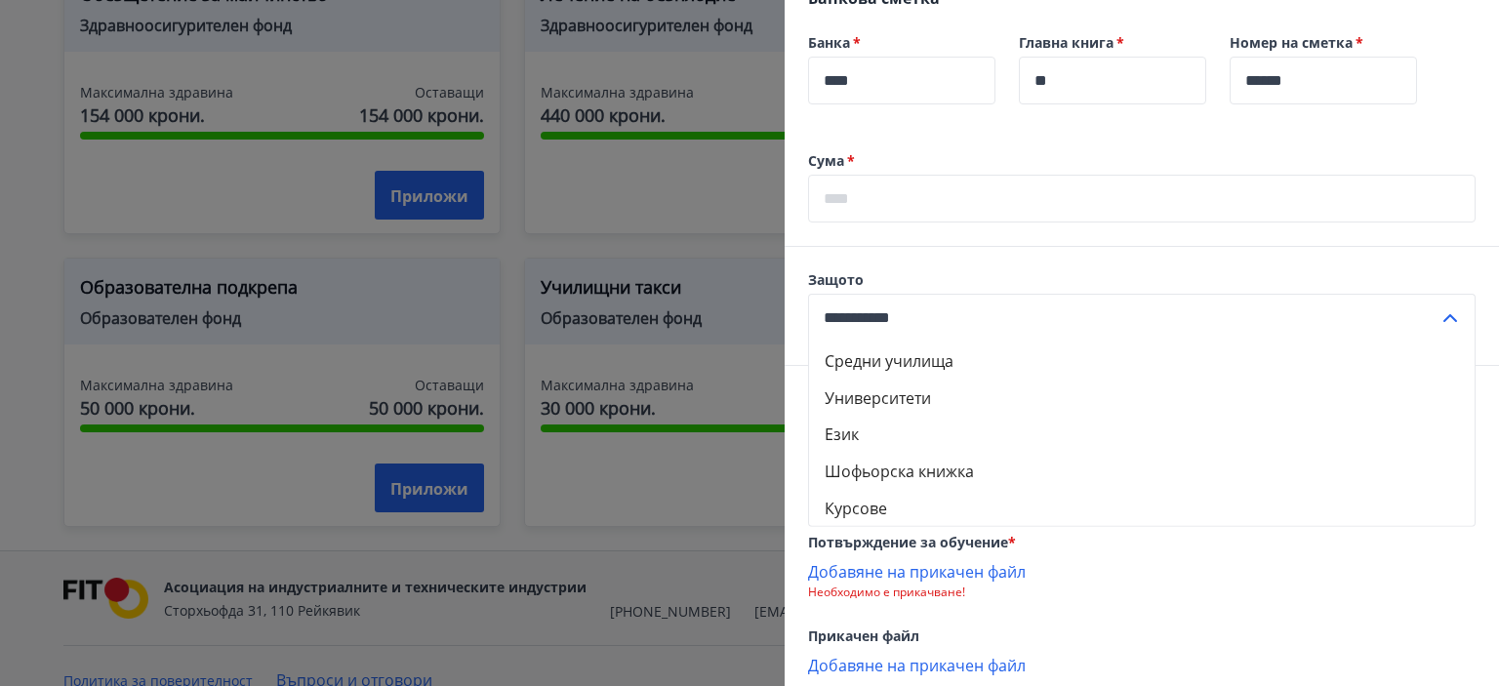
scroll to position [725, 0]
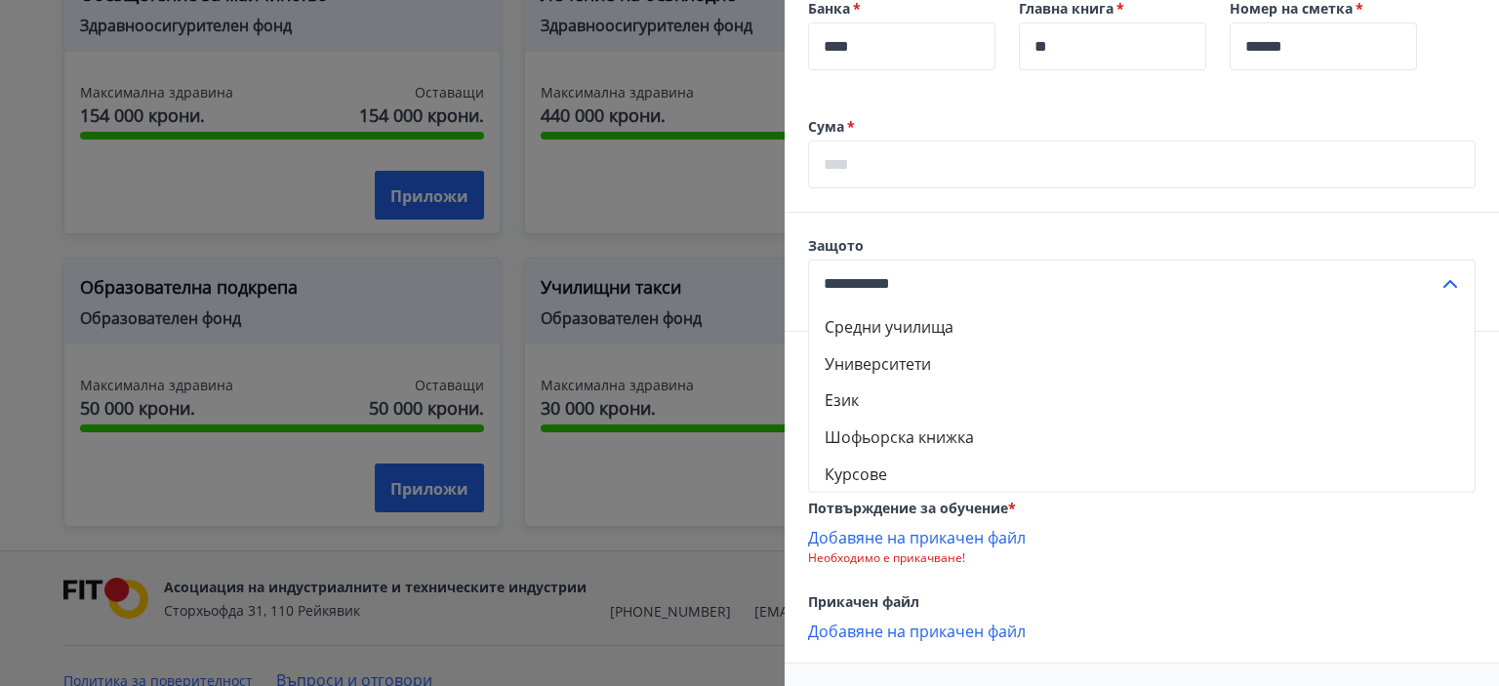
click at [926, 338] on font "Средни училища" at bounding box center [889, 326] width 129 height 21
type input "**********"
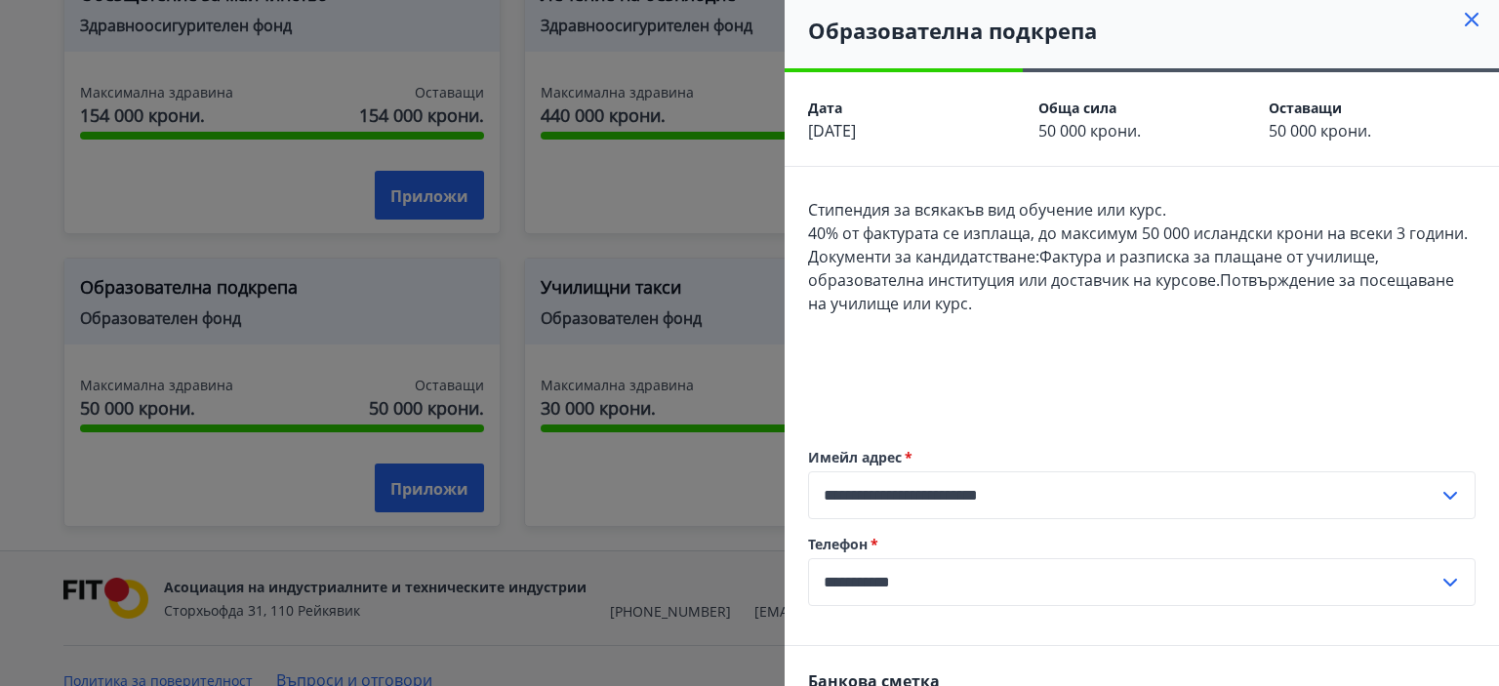
scroll to position [0, 0]
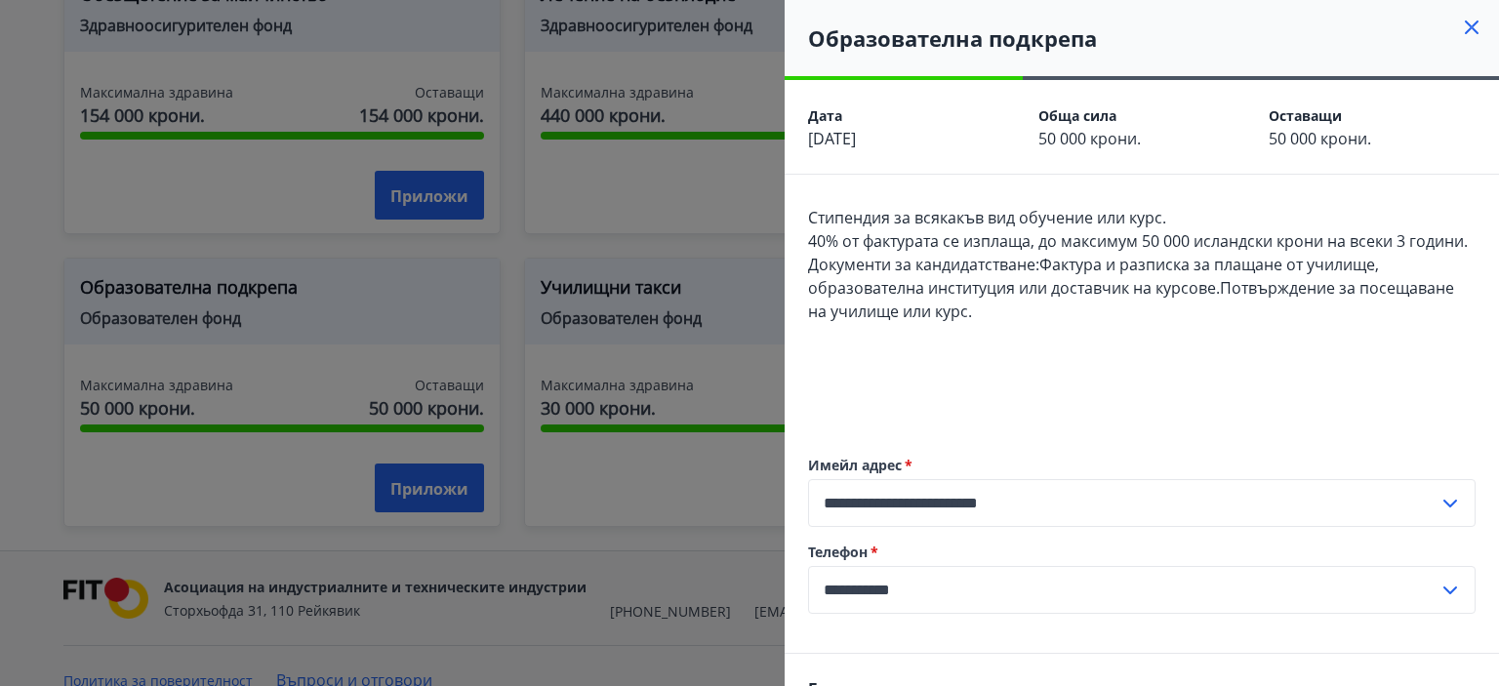
click at [685, 480] on div at bounding box center [749, 343] width 1499 height 686
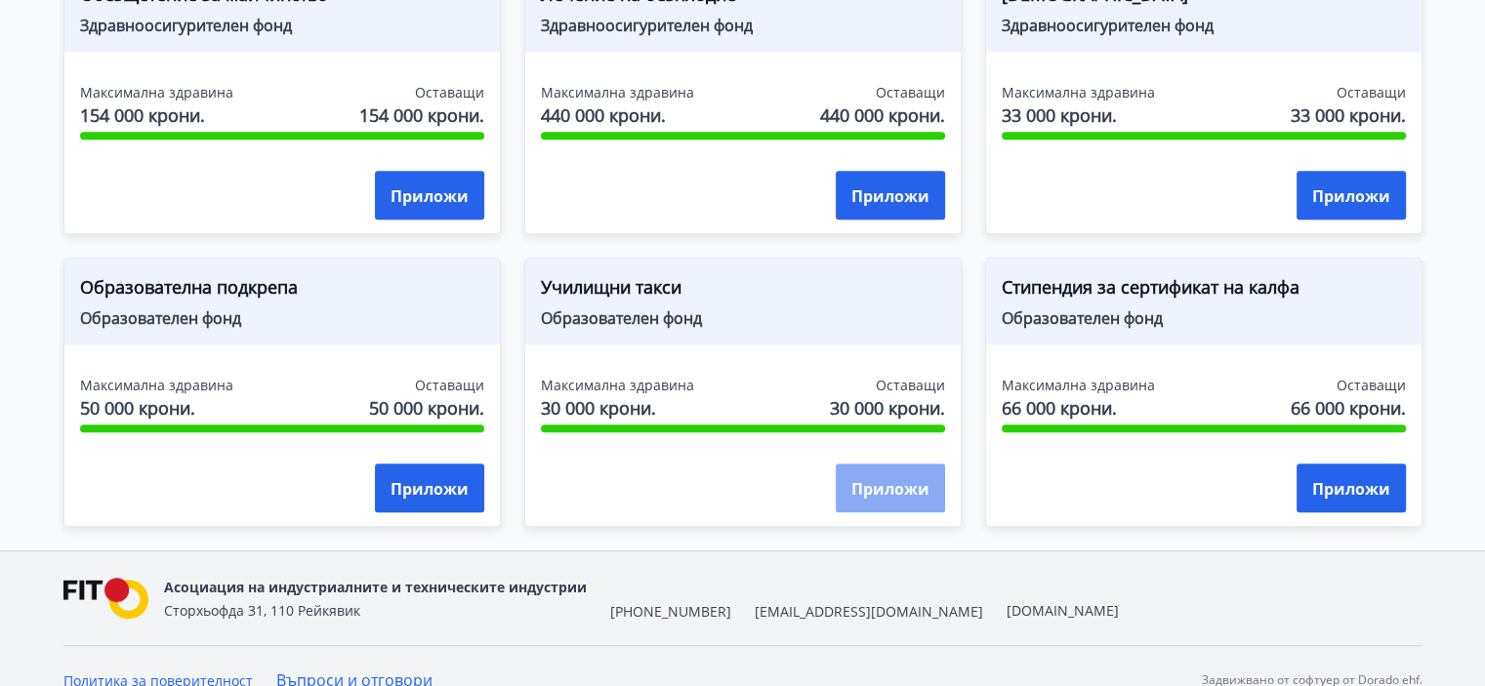
click at [898, 479] on font "Приложи" at bounding box center [890, 488] width 78 height 21
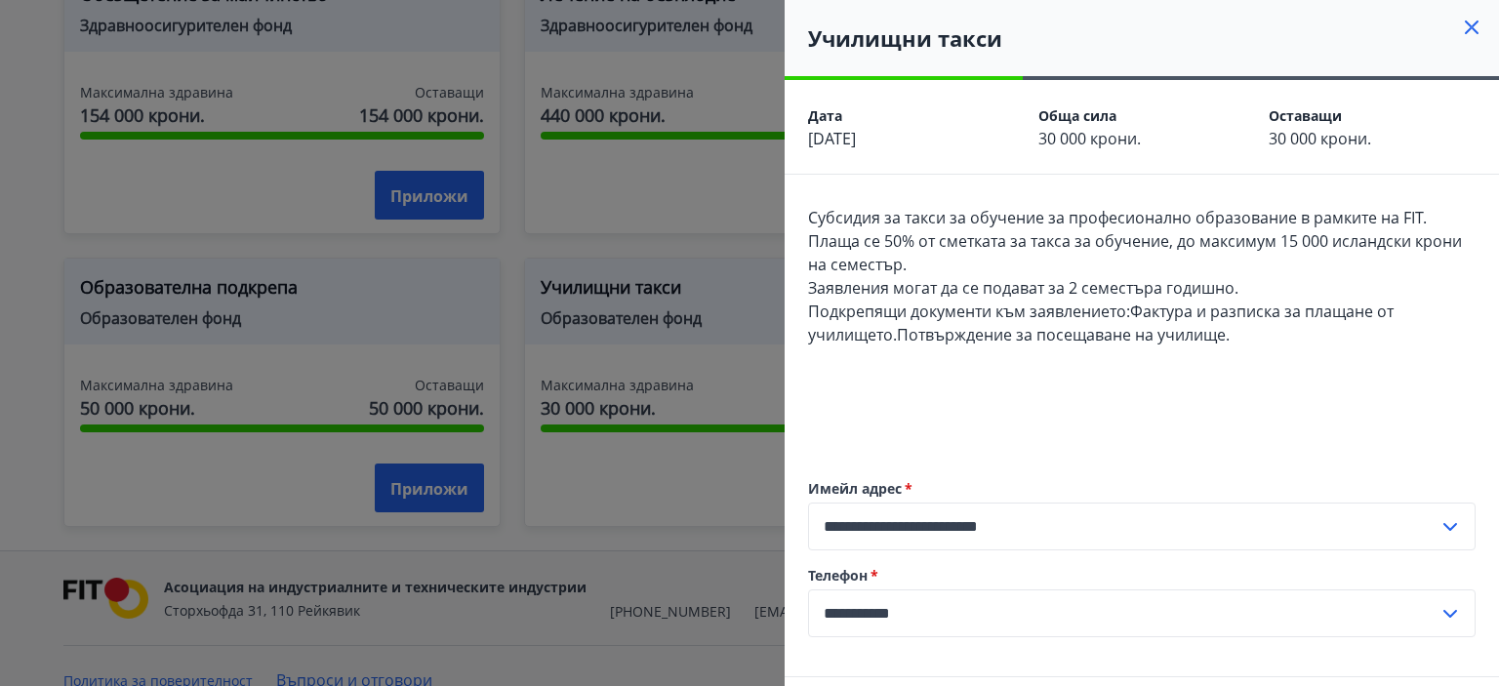
click at [740, 502] on div at bounding box center [749, 343] width 1499 height 686
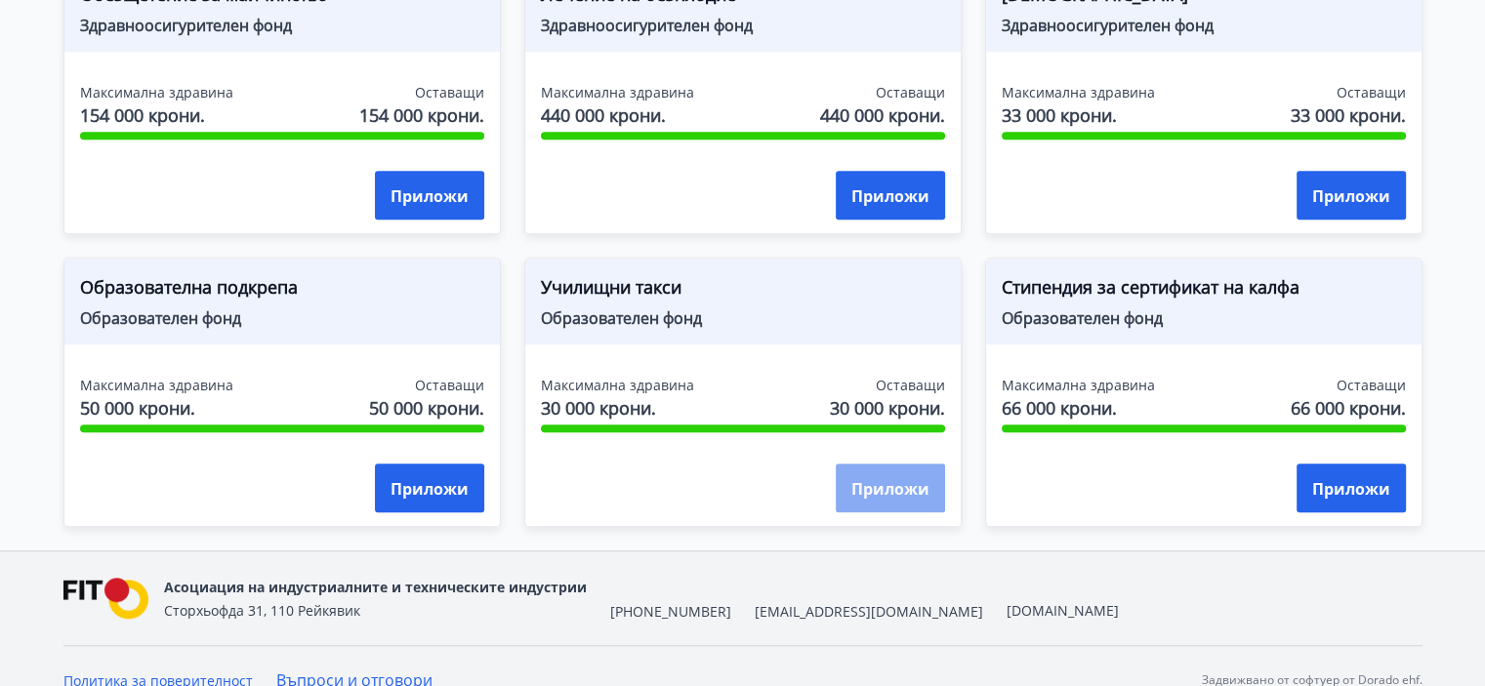
click at [919, 488] on font "Приложи" at bounding box center [890, 488] width 78 height 21
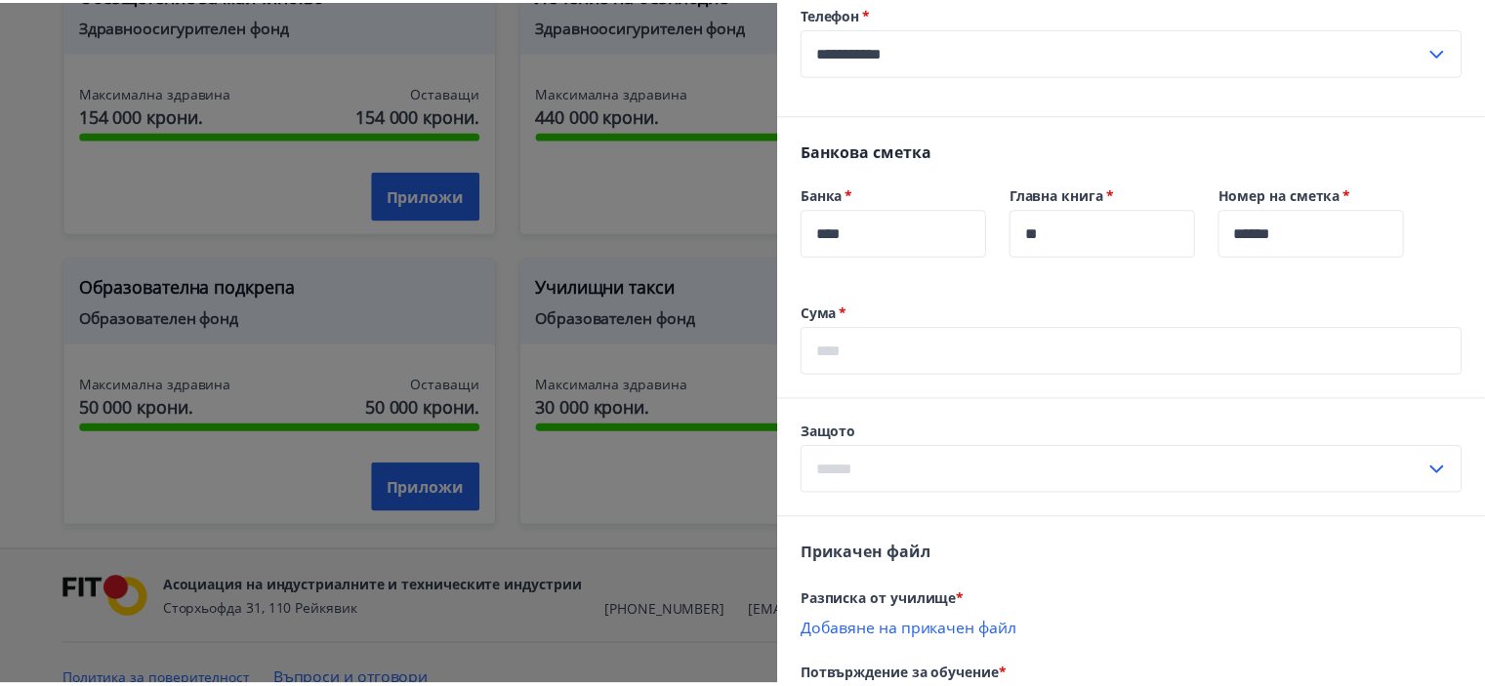
scroll to position [586, 0]
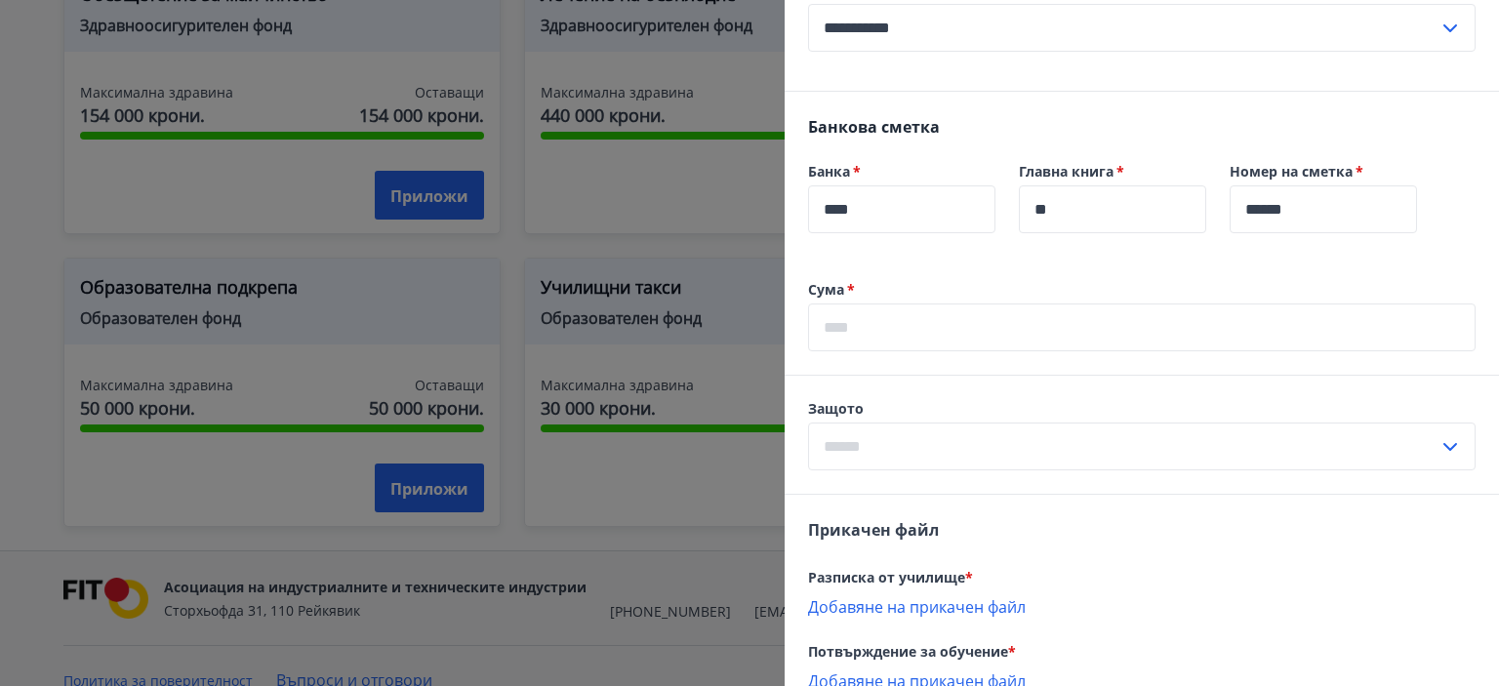
click at [925, 451] on input "text" at bounding box center [1123, 447] width 631 height 48
click at [754, 479] on div at bounding box center [749, 343] width 1499 height 686
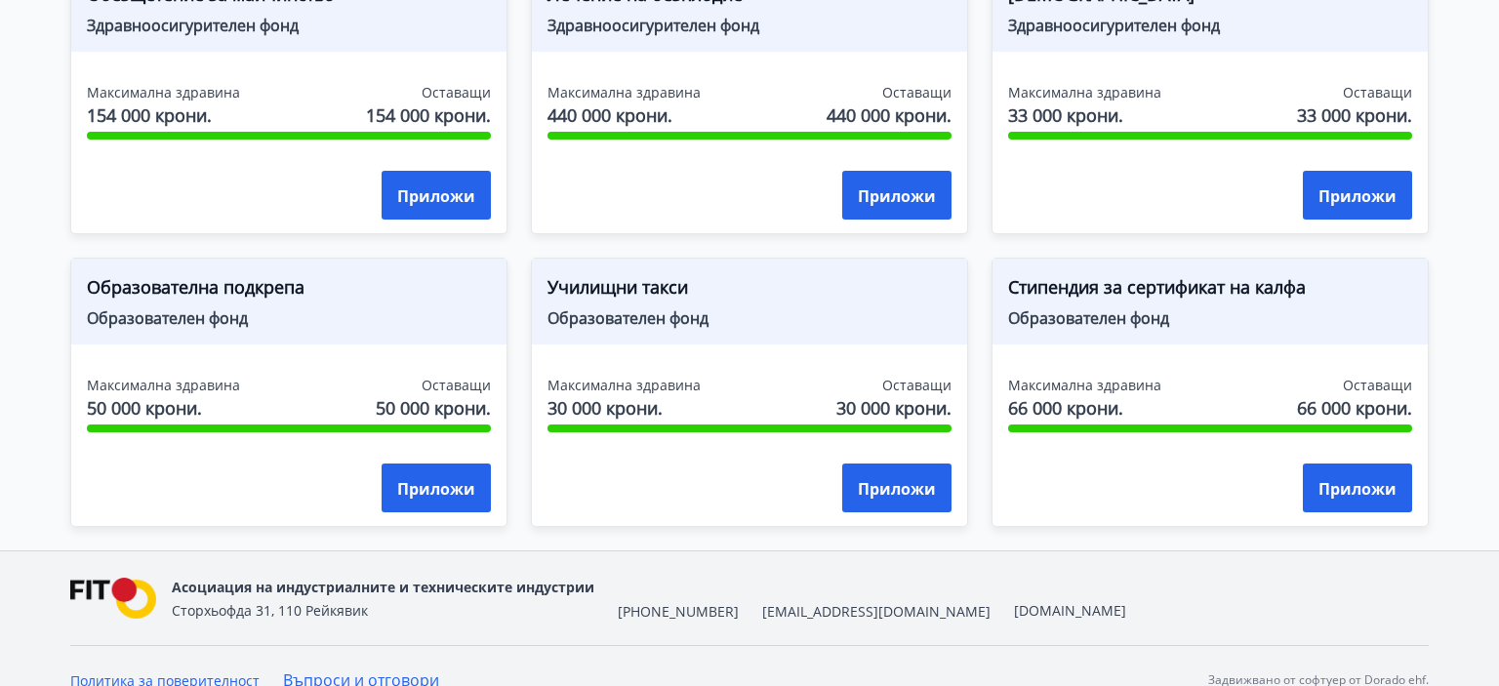
scroll to position [0, 0]
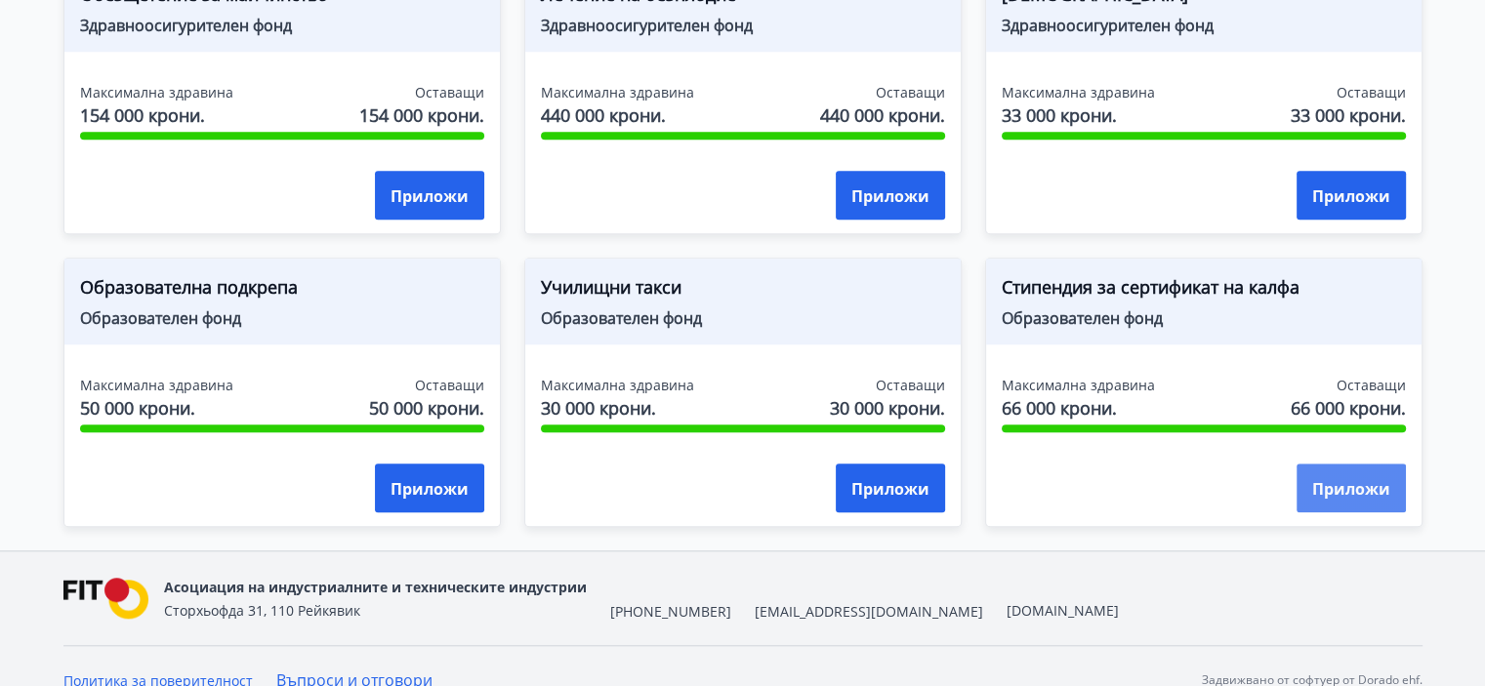
click at [1341, 499] on button "Приложи" at bounding box center [1350, 488] width 109 height 49
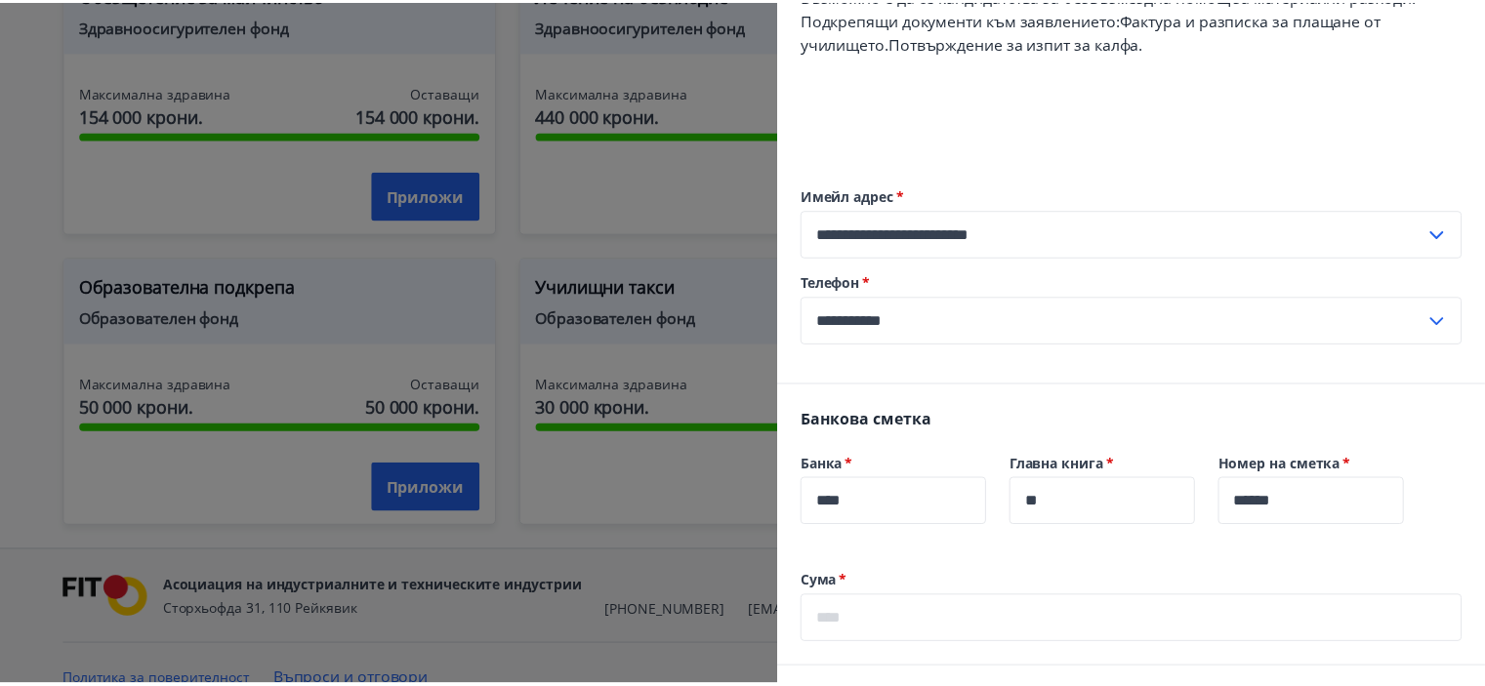
scroll to position [293, 0]
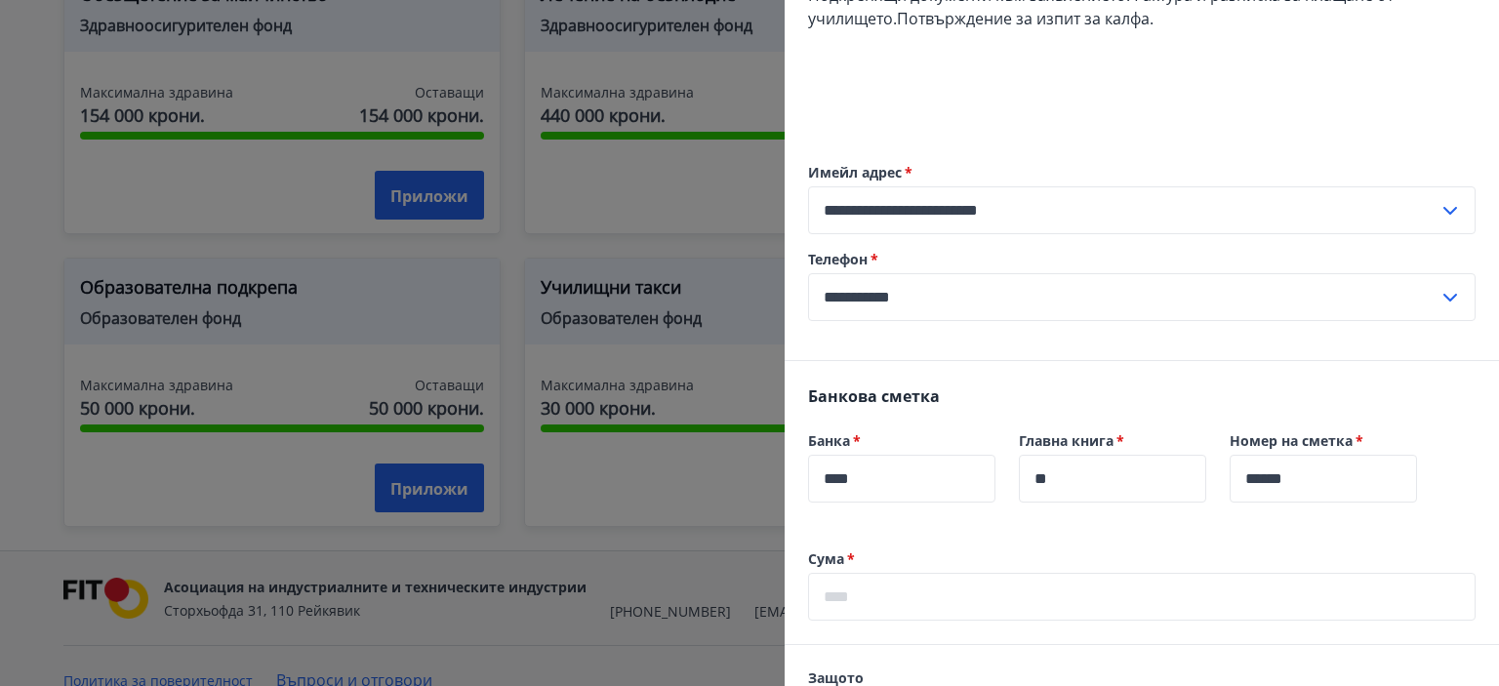
click at [741, 512] on div at bounding box center [749, 343] width 1499 height 686
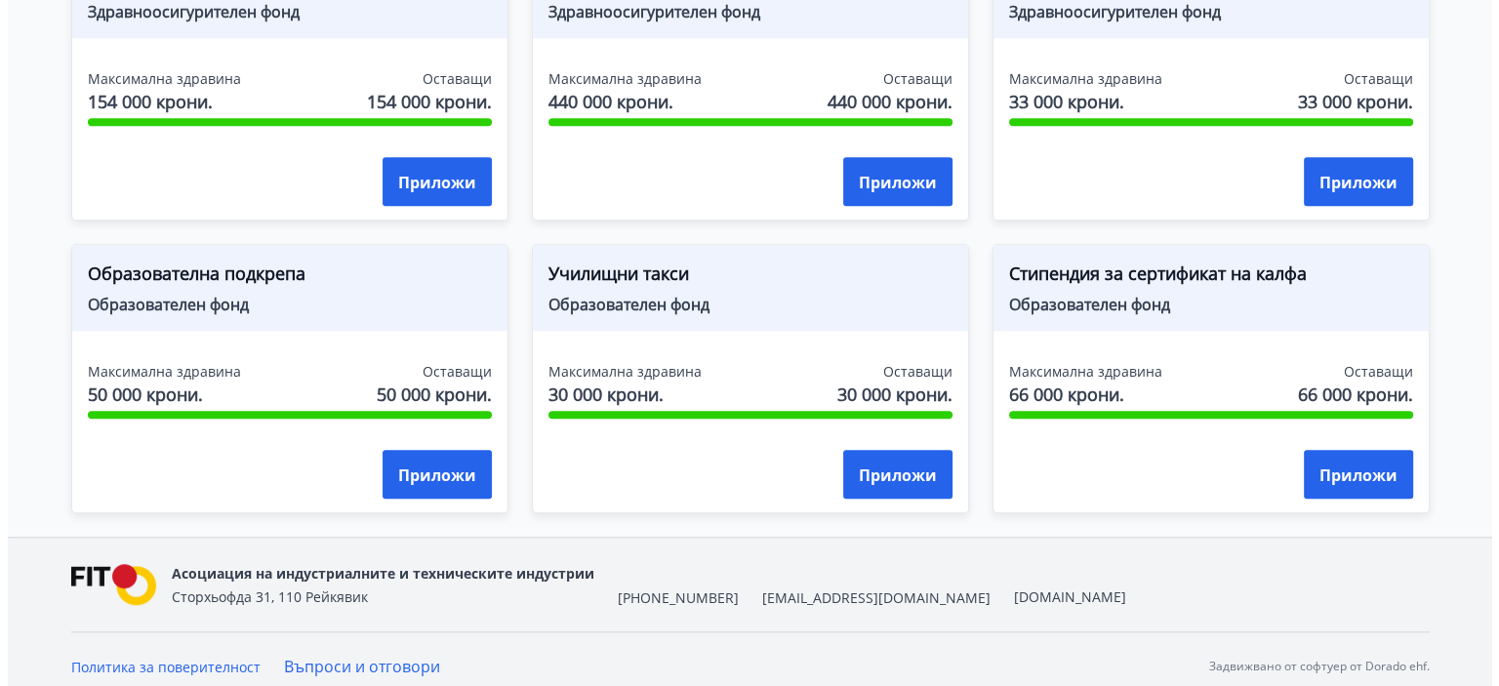
scroll to position [1685, 0]
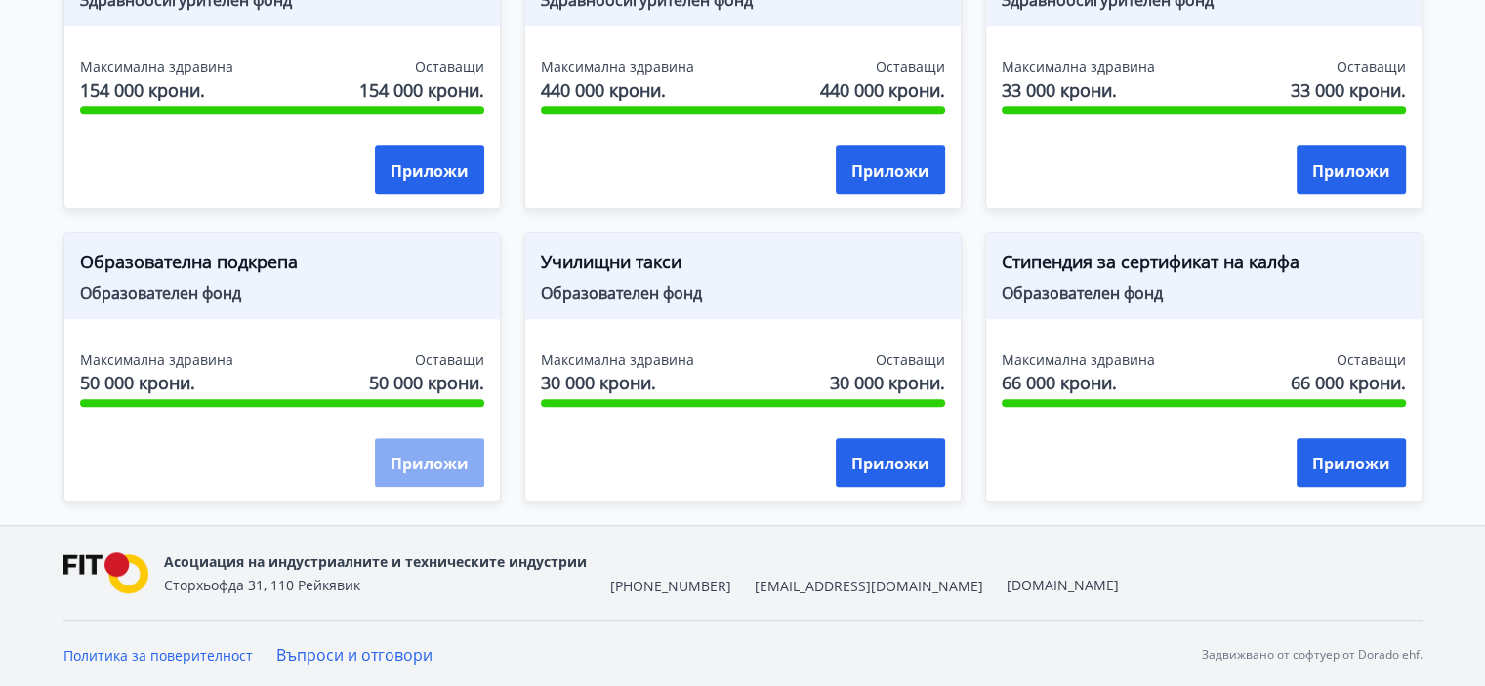
click at [418, 474] on button "Приложи" at bounding box center [429, 462] width 109 height 49
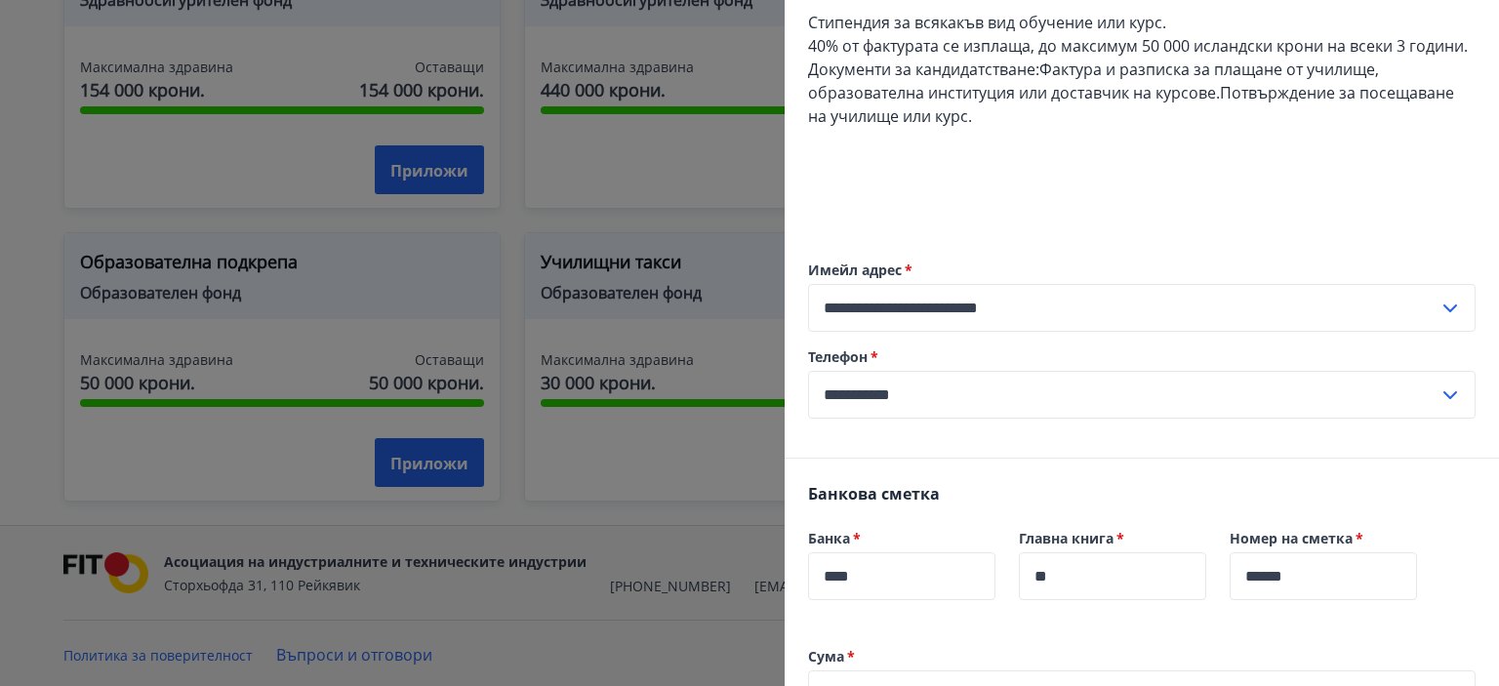
scroll to position [683, 0]
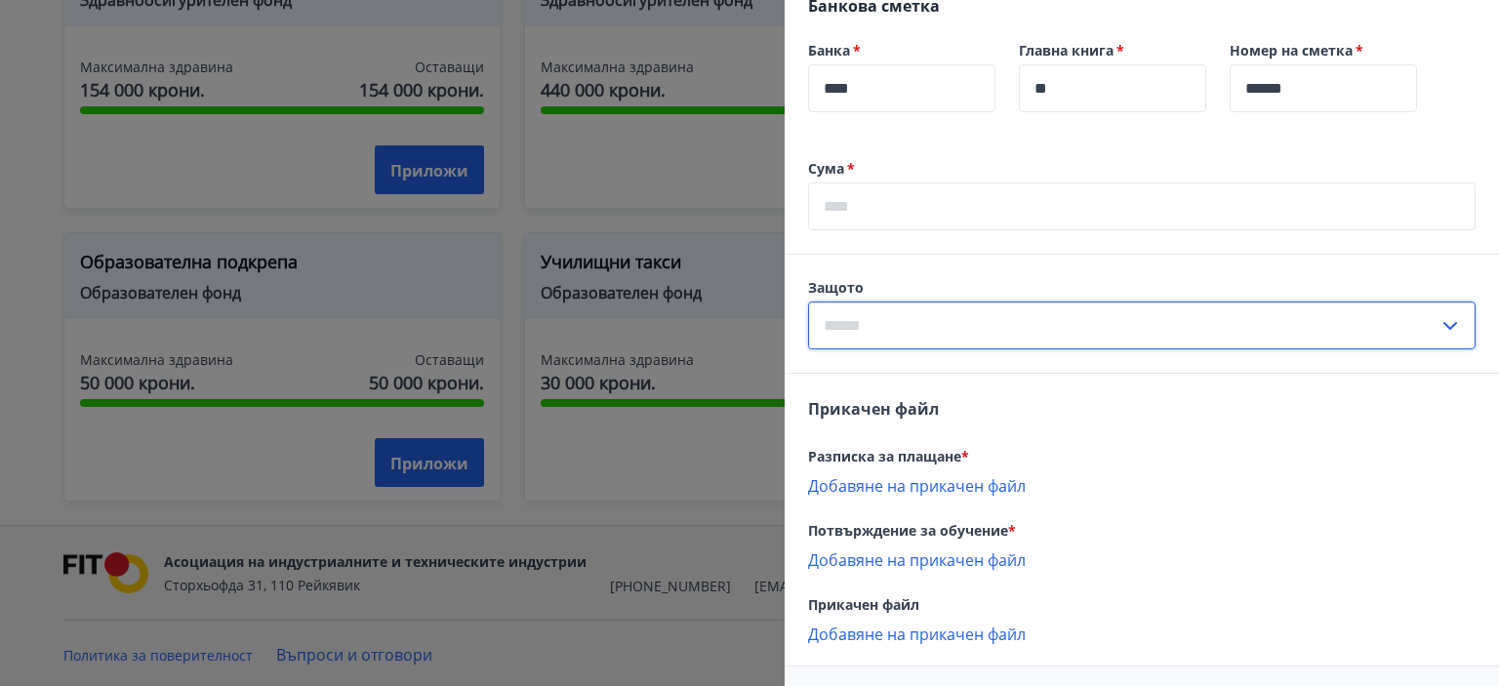
click at [946, 349] on input "text" at bounding box center [1123, 326] width 631 height 48
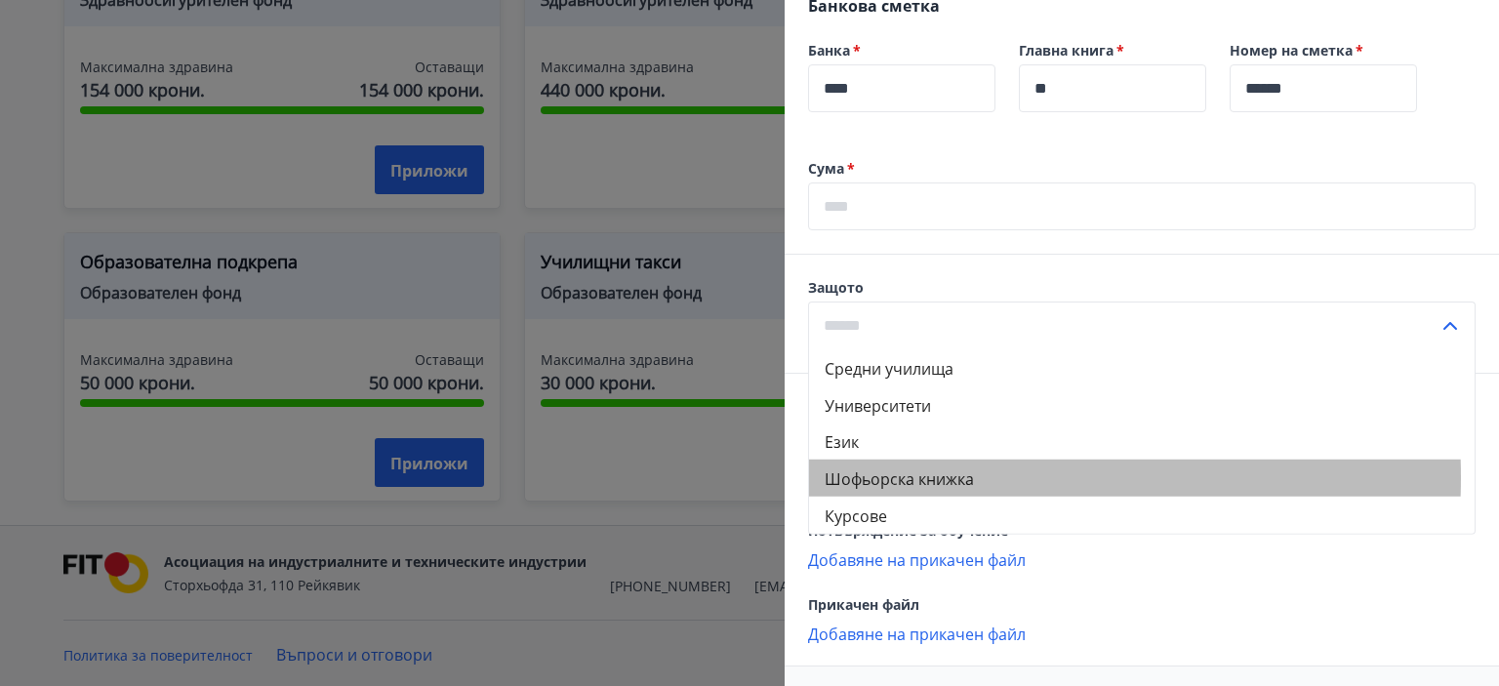
click at [934, 490] on font "Шофьорска книжка" at bounding box center [899, 479] width 149 height 21
type input "**********"
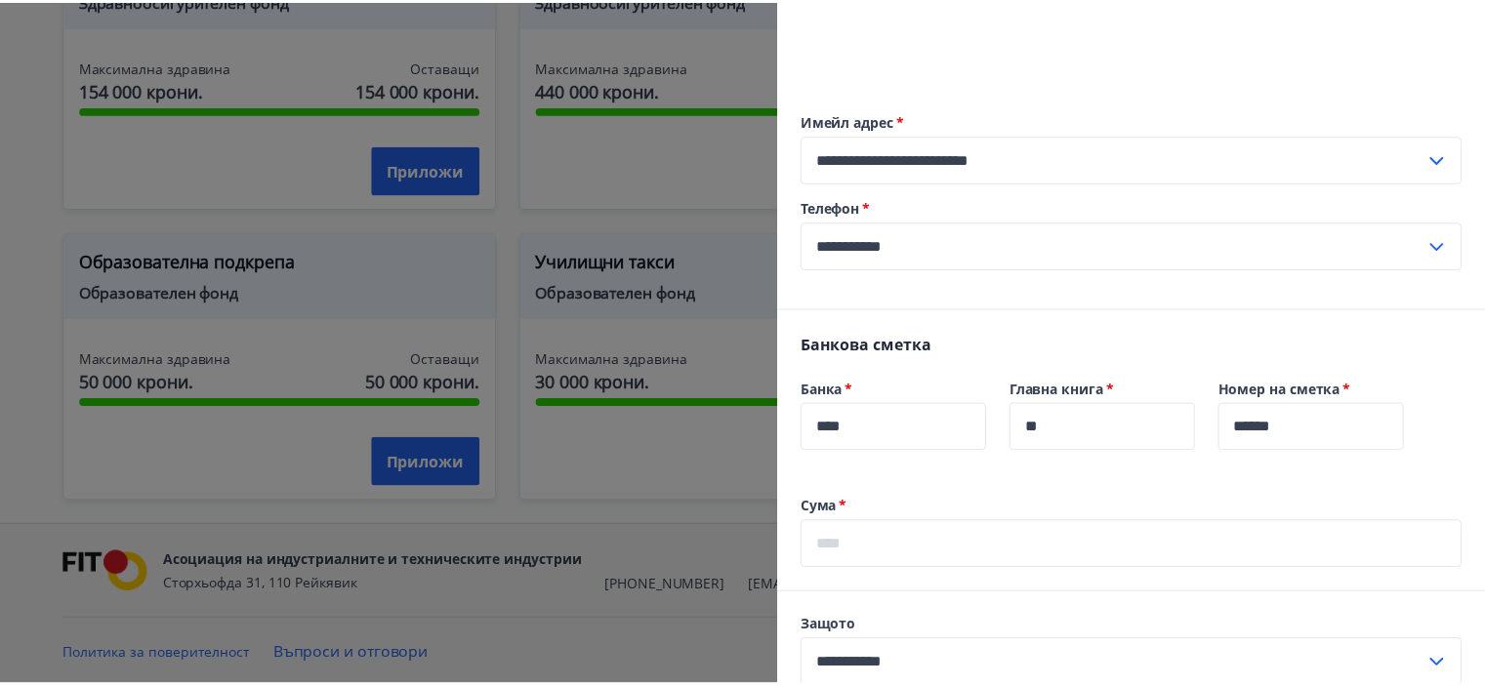
scroll to position [293, 0]
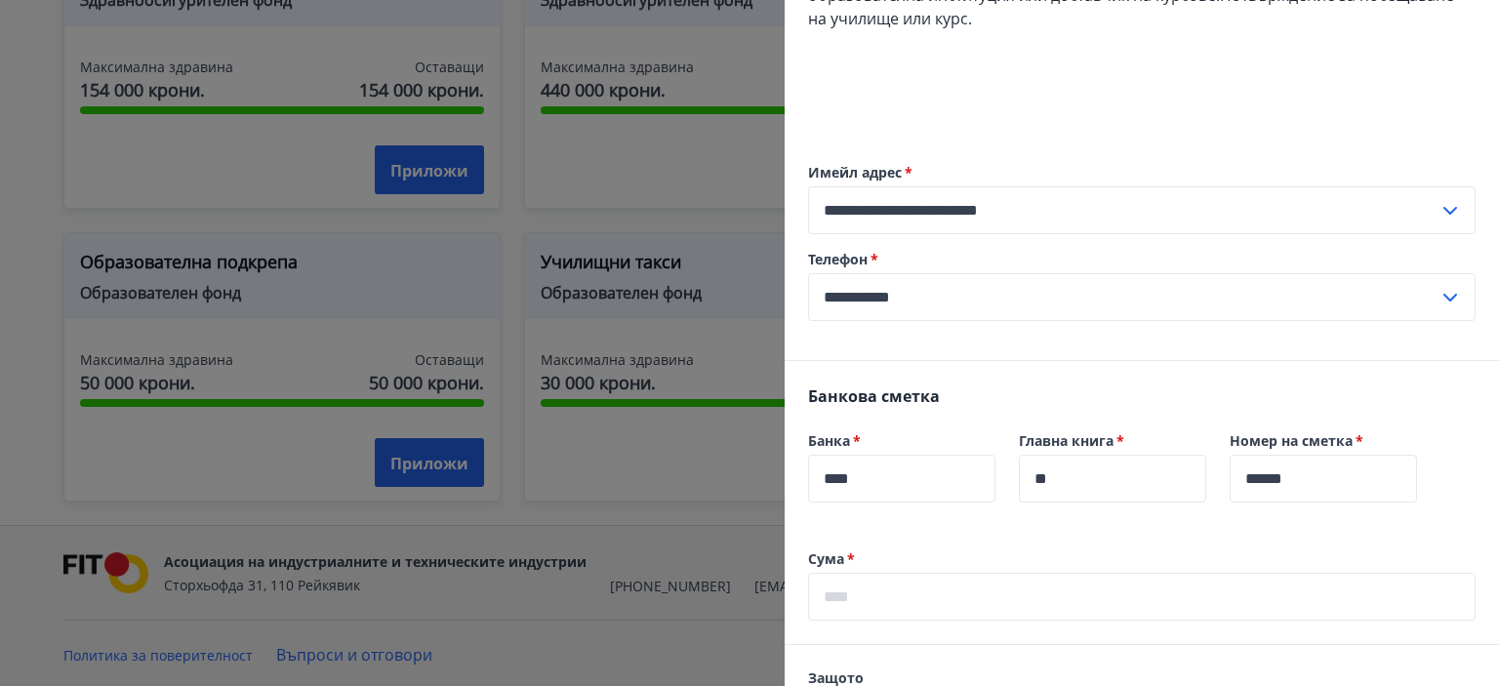
click at [563, 217] on div at bounding box center [749, 343] width 1499 height 686
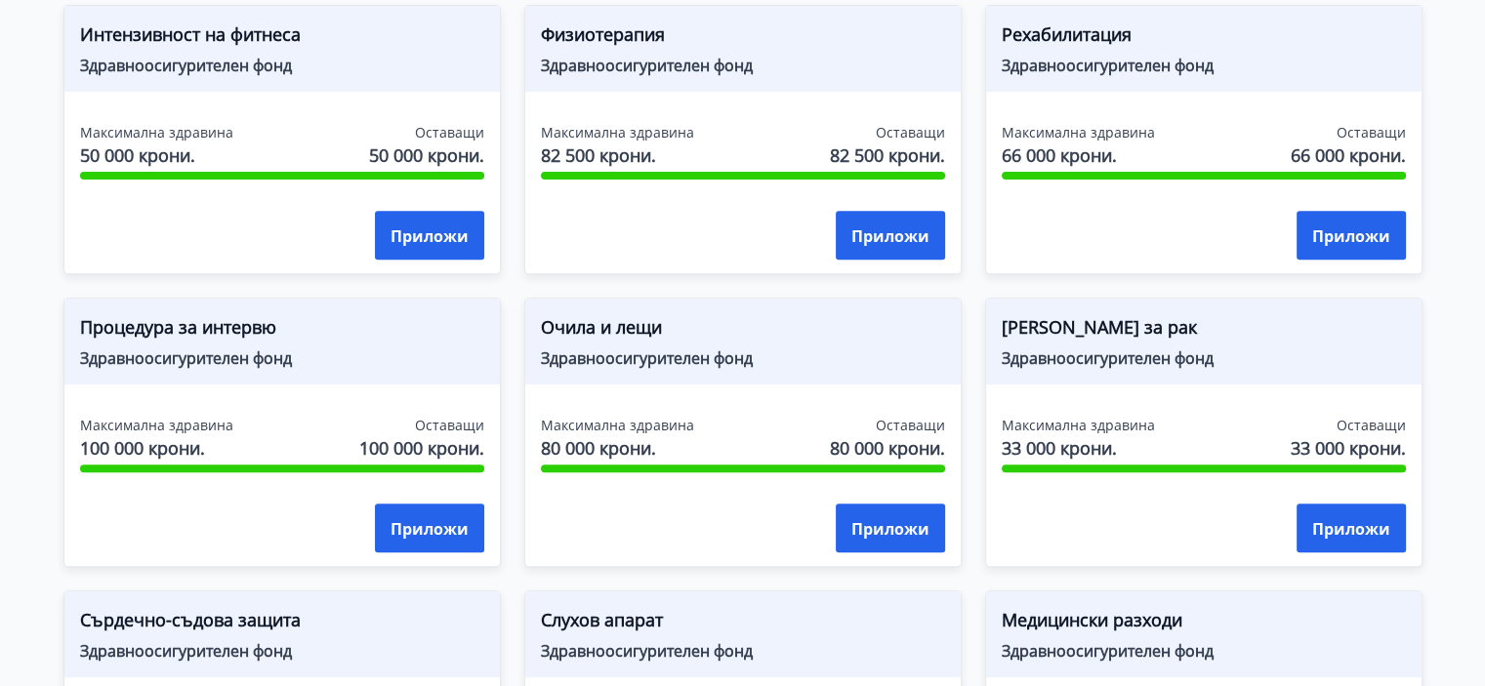
scroll to position [709, 0]
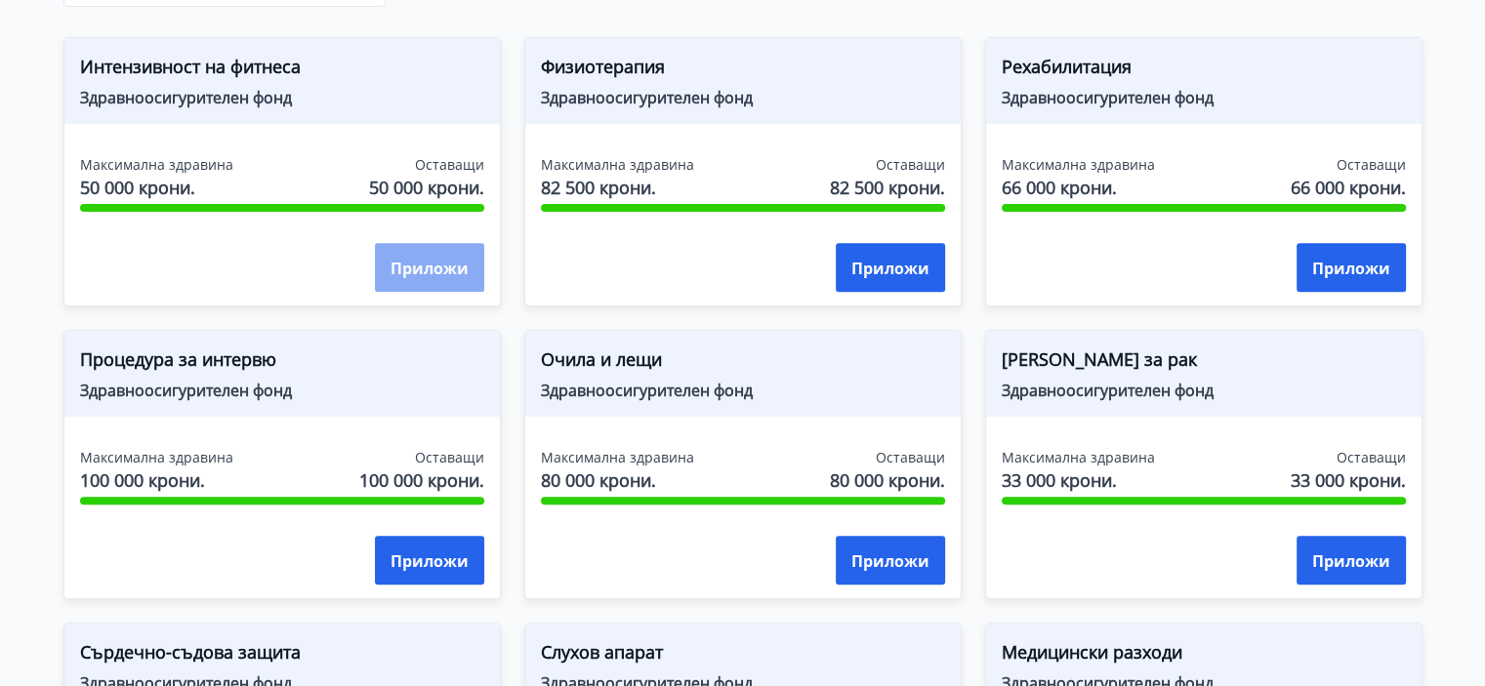
click at [414, 272] on font "Приложи" at bounding box center [429, 268] width 78 height 21
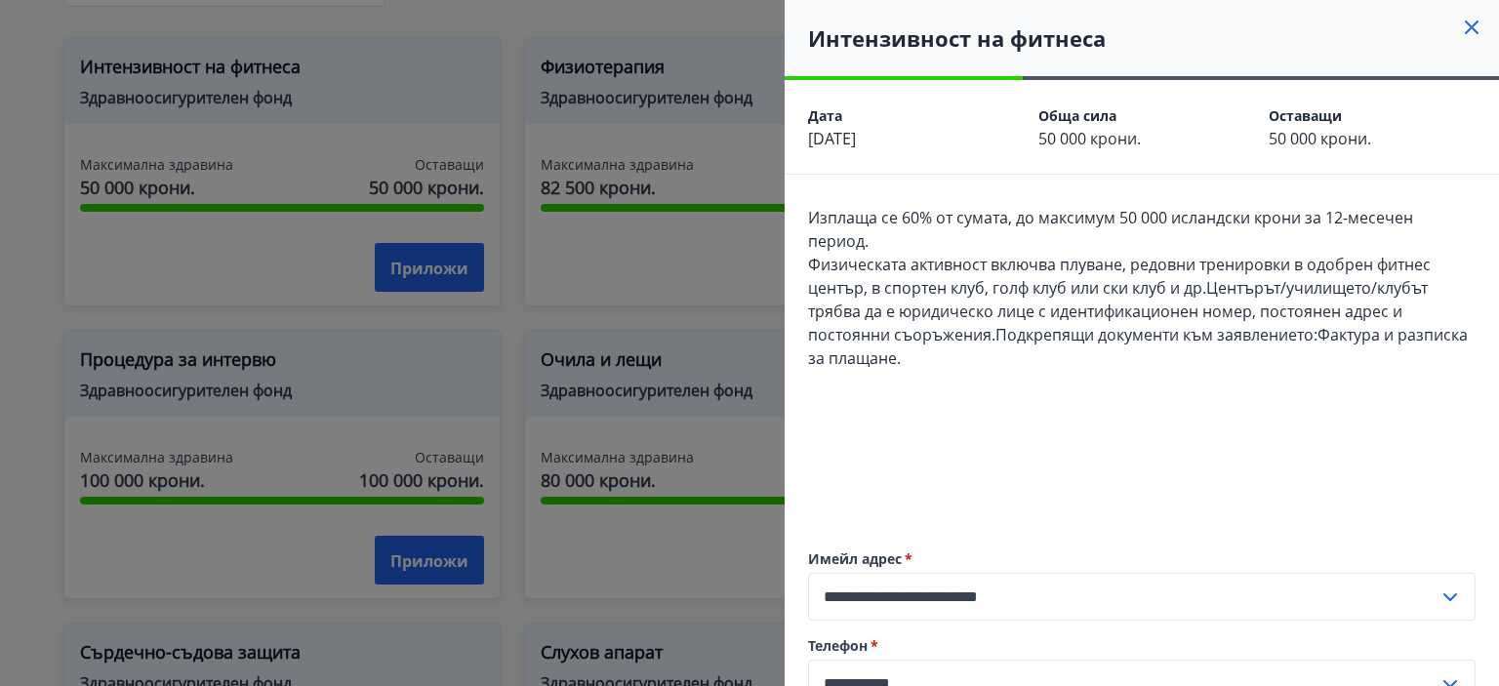
click at [1464, 27] on icon at bounding box center [1471, 27] width 23 height 23
